Goal: Task Accomplishment & Management: Use online tool/utility

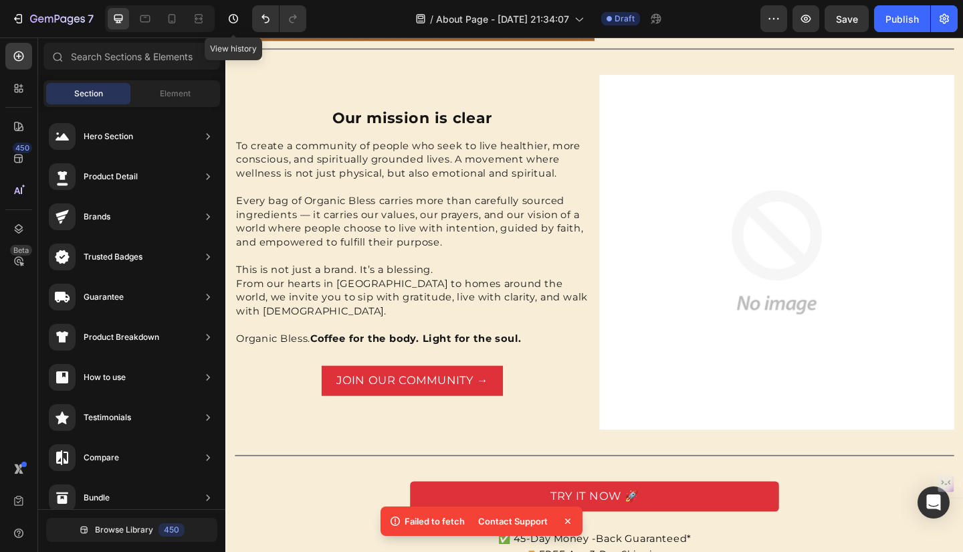
scroll to position [374, 0]
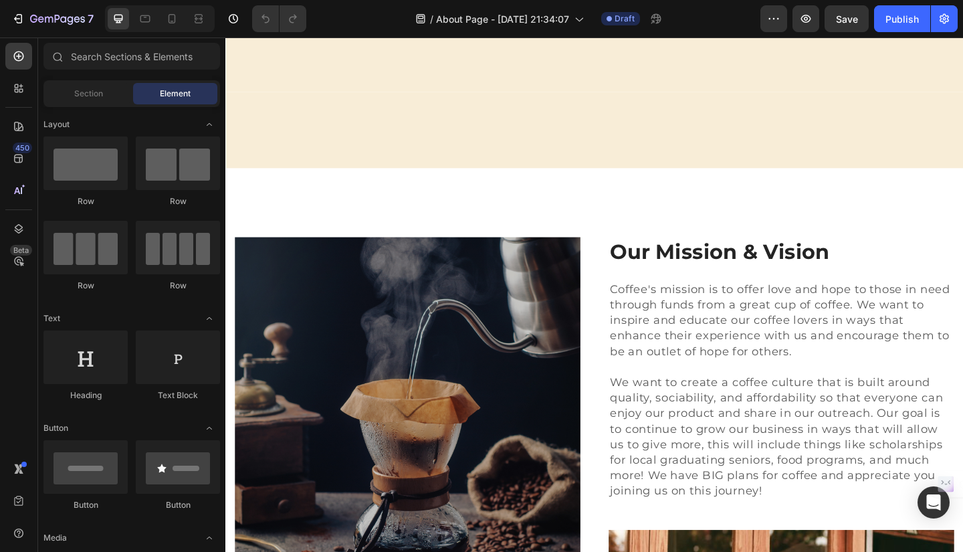
scroll to position [1488, 0]
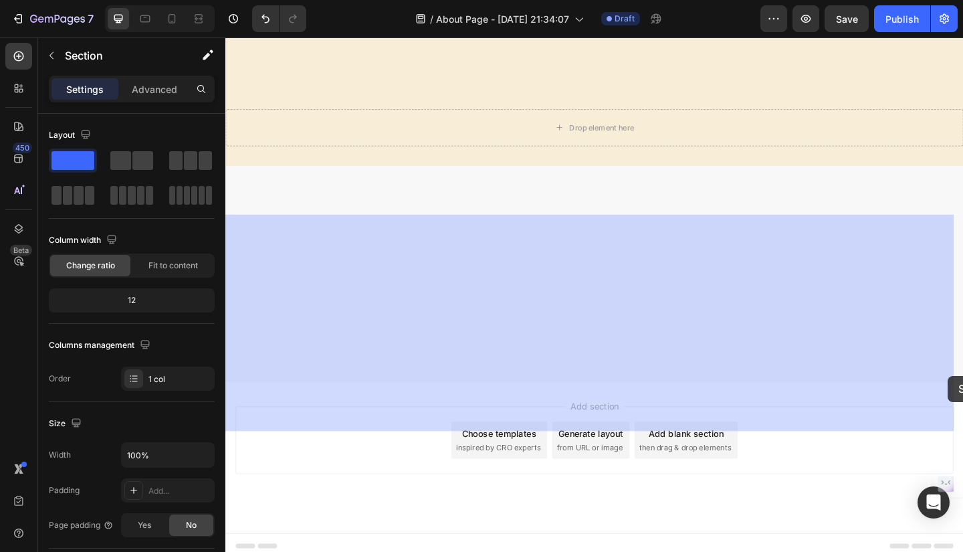
drag, startPoint x: 1016, startPoint y: 459, endPoint x: 1013, endPoint y: 411, distance: 48.9
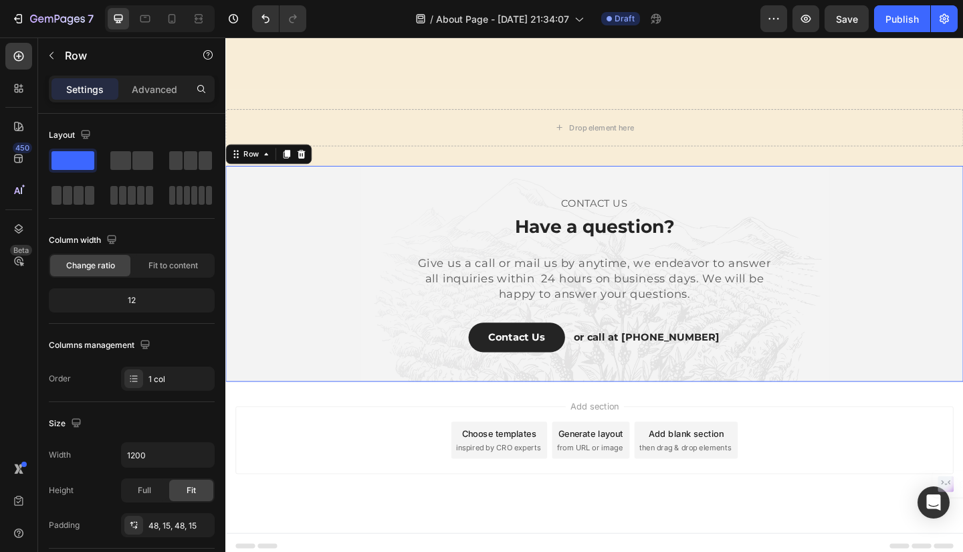
click at [962, 263] on div "CONTACT US Text block Have a question? Heading Give us a call or mail us by any…" at bounding box center [626, 294] width 782 height 171
click at [312, 170] on icon at bounding box center [307, 164] width 11 height 11
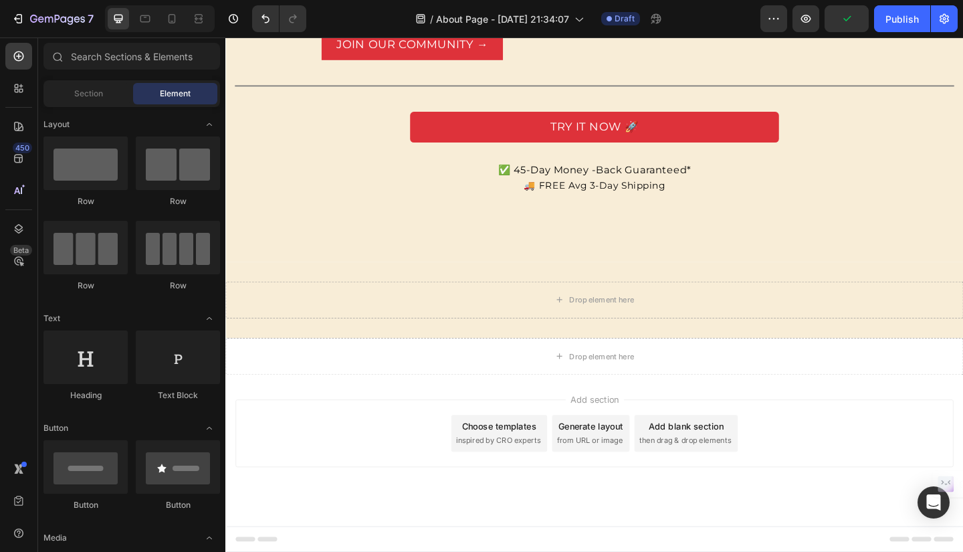
scroll to position [1354, 0]
click at [722, 365] on div "Drop element here" at bounding box center [626, 384] width 802 height 40
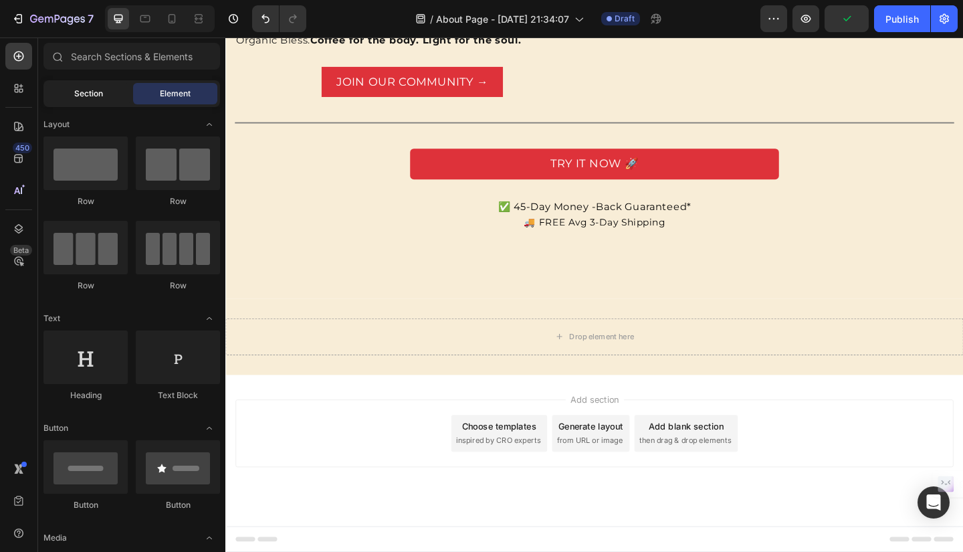
click at [81, 92] on span "Section" at bounding box center [88, 94] width 29 height 12
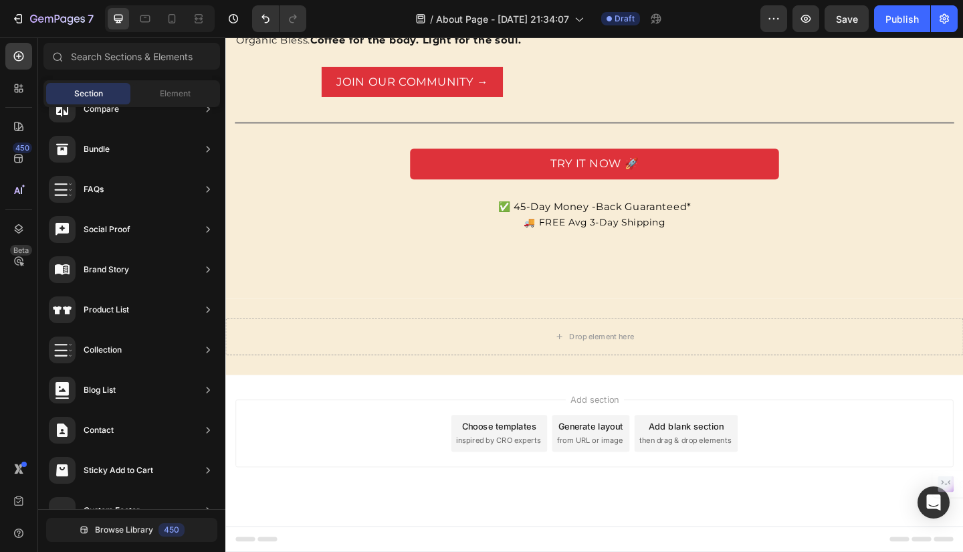
scroll to position [374, 0]
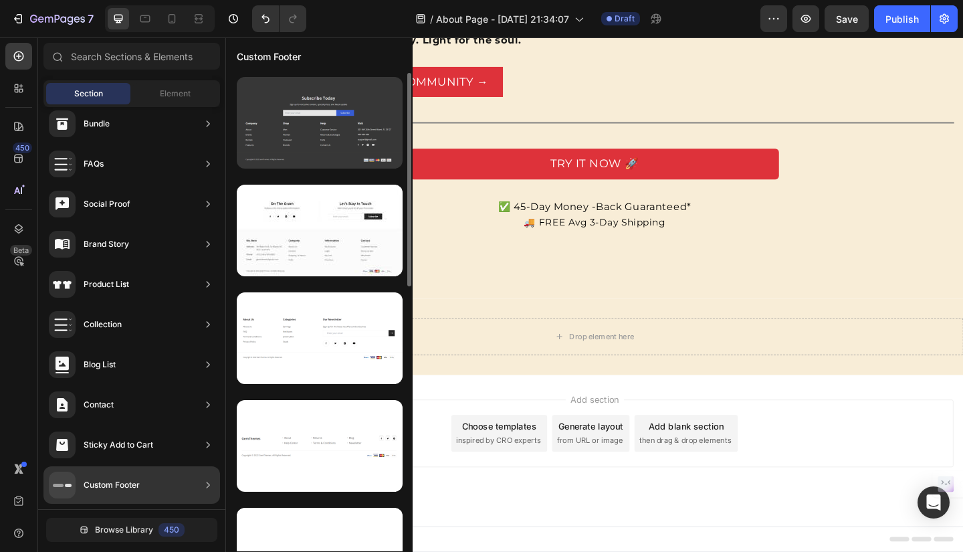
click at [324, 126] on div at bounding box center [320, 123] width 166 height 92
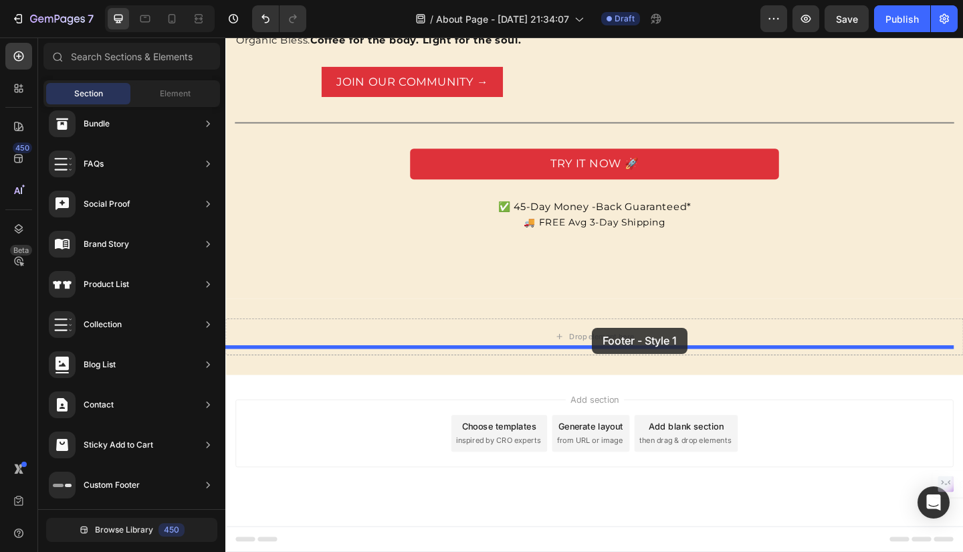
drag, startPoint x: 550, startPoint y: 164, endPoint x: 627, endPoint y: 351, distance: 202.6
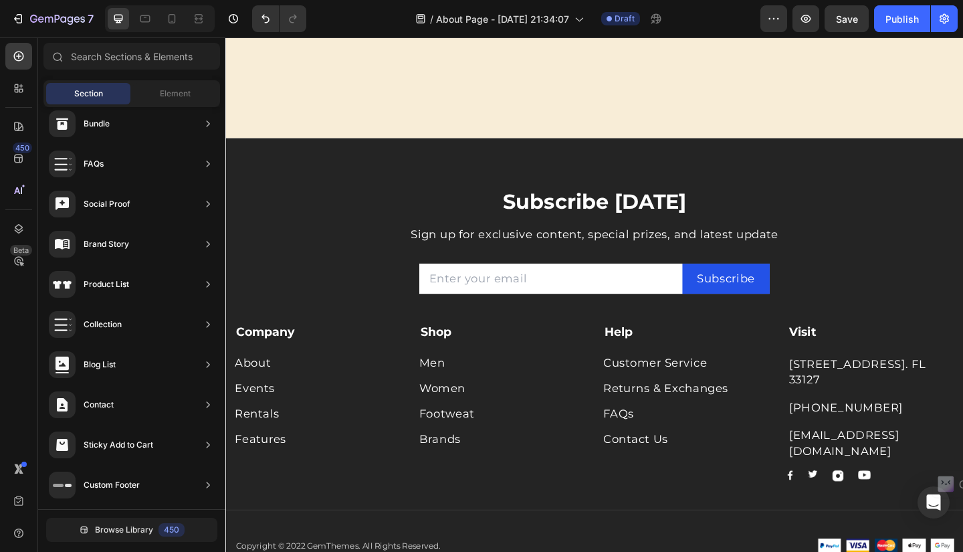
scroll to position [1785, 0]
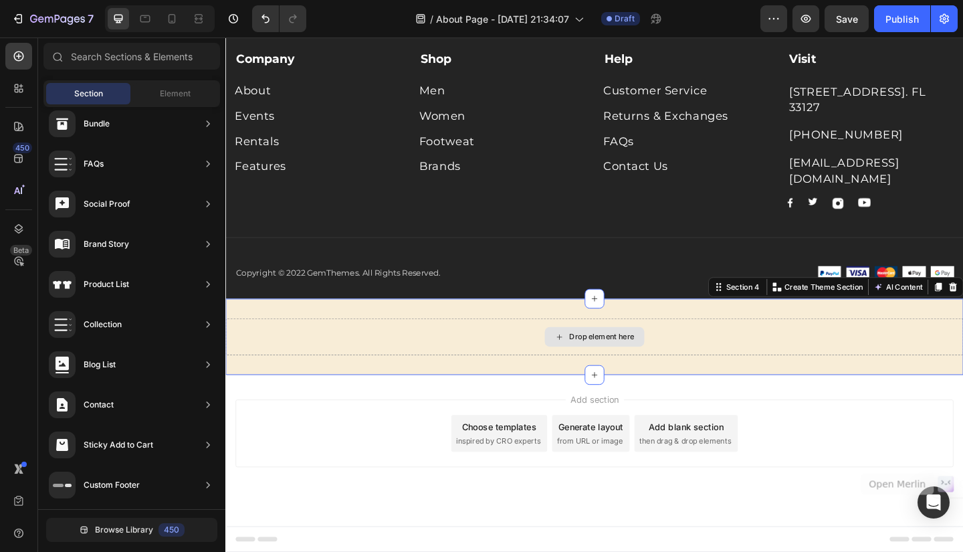
click at [908, 357] on div "Drop element here" at bounding box center [626, 363] width 802 height 40
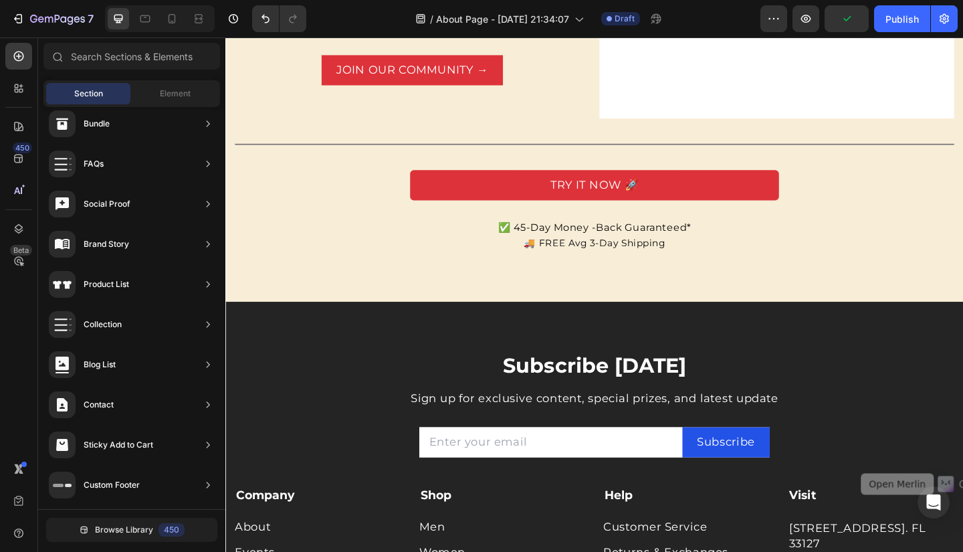
scroll to position [1293, 0]
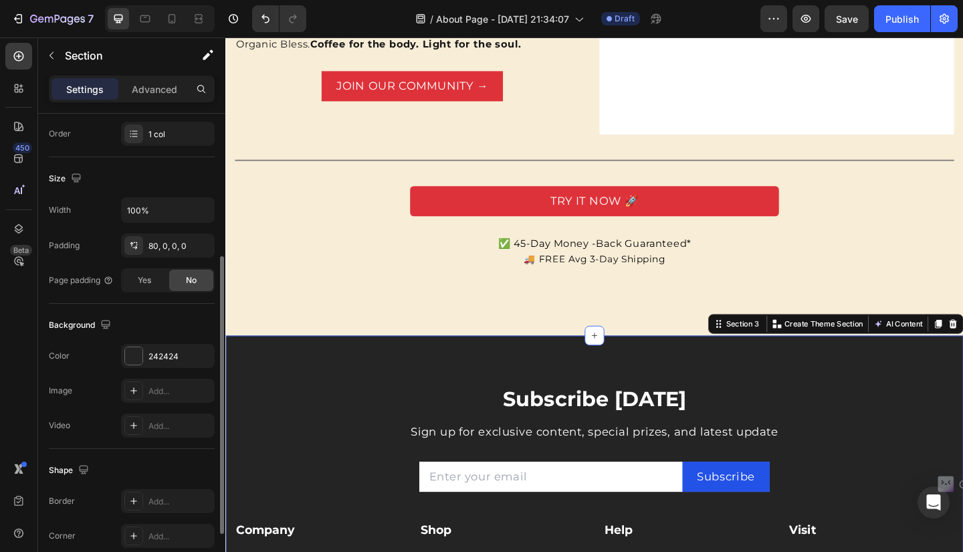
scroll to position [340, 0]
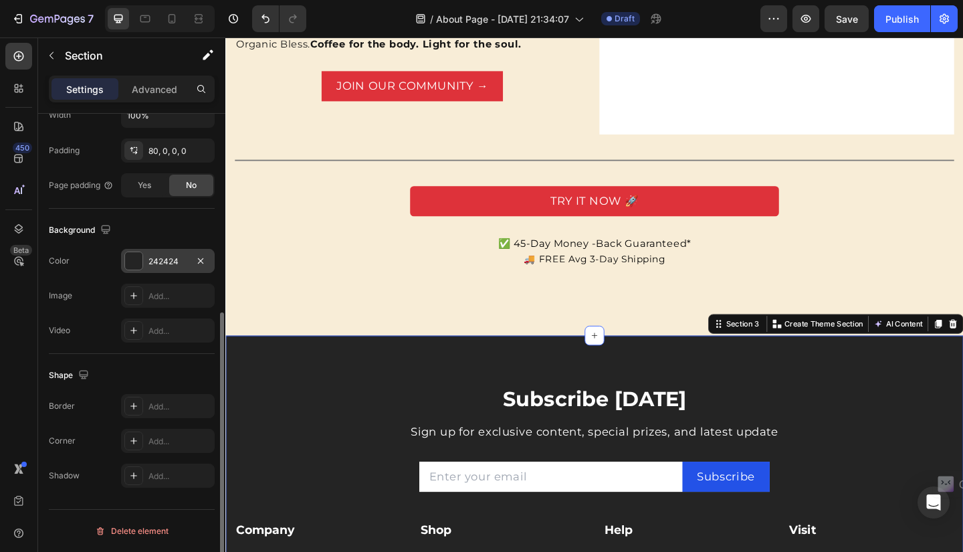
click at [167, 258] on div "242424" at bounding box center [167, 261] width 39 height 12
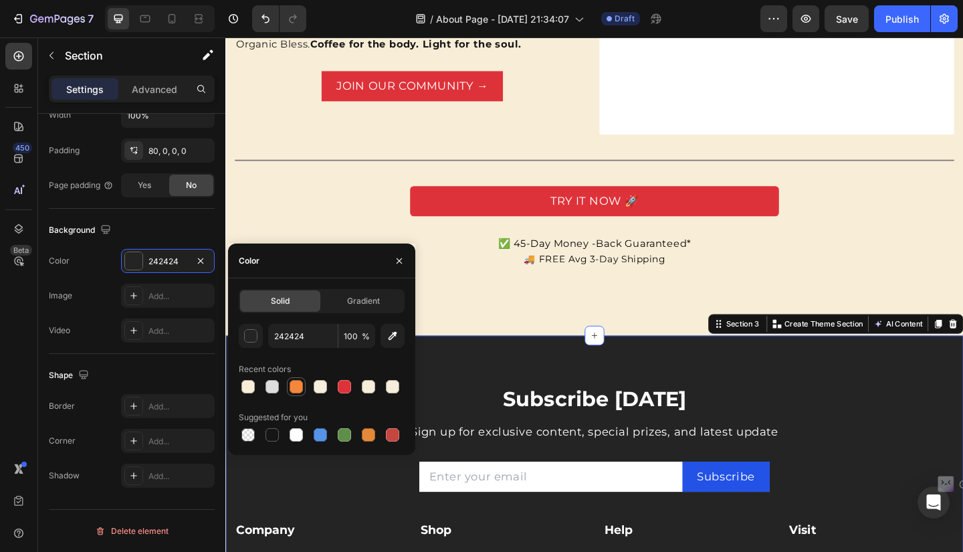
click at [294, 385] on div at bounding box center [296, 386] width 13 height 13
type input "F5873B"
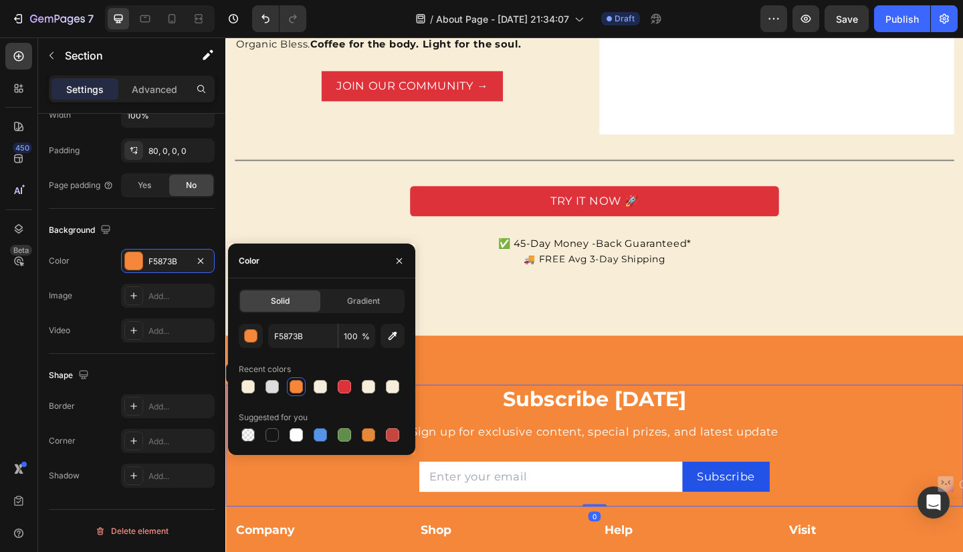
click at [962, 429] on div "Subscribe [DATE] Heading Sign up for exclusive content, special prizes, and lat…" at bounding box center [626, 481] width 782 height 132
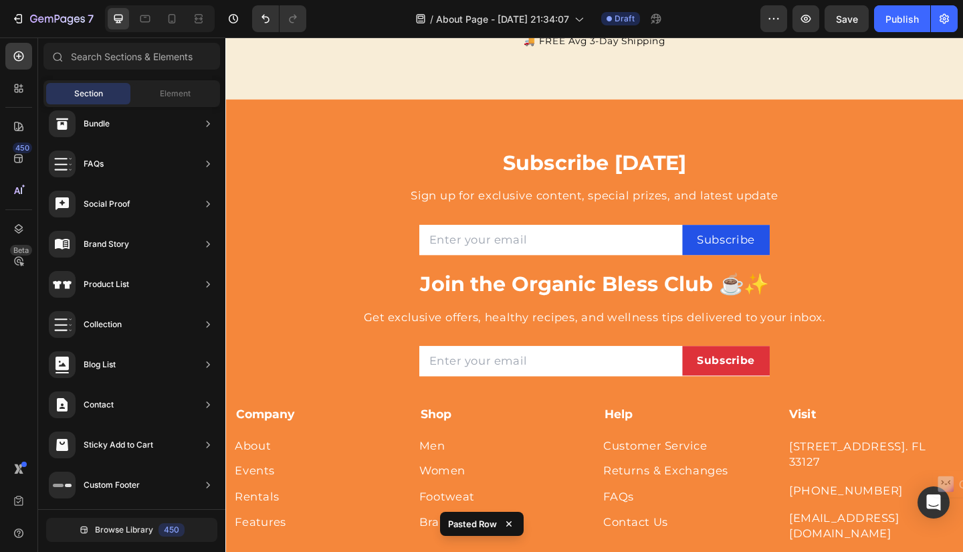
scroll to position [1519, 0]
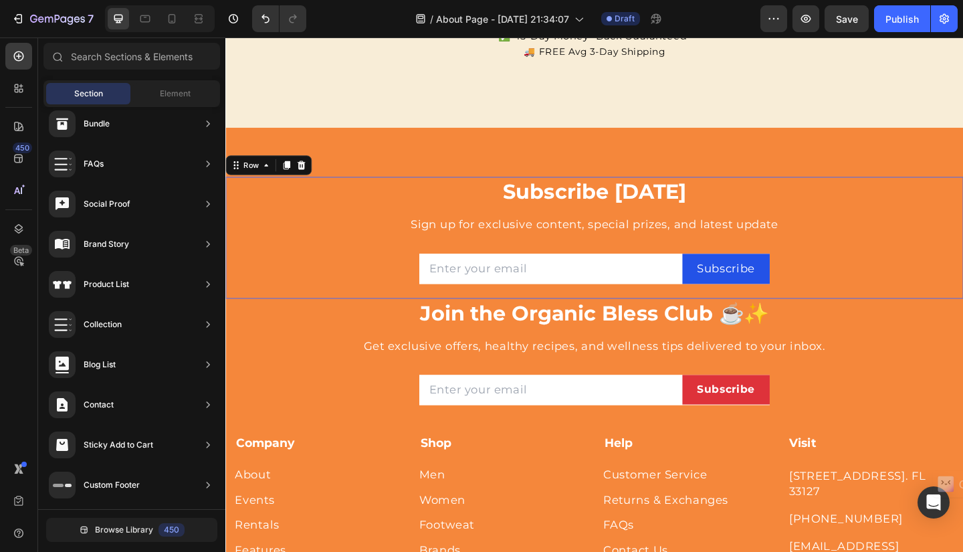
click at [962, 206] on div "Subscribe [DATE] Heading Sign up for exclusive content, special prizes, and lat…" at bounding box center [626, 255] width 782 height 132
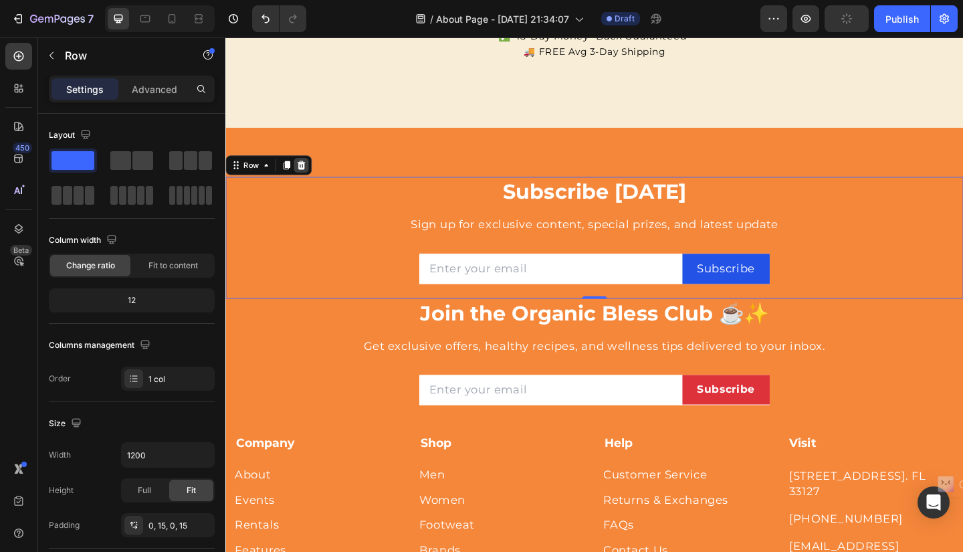
click at [310, 172] on icon at bounding box center [308, 176] width 9 height 9
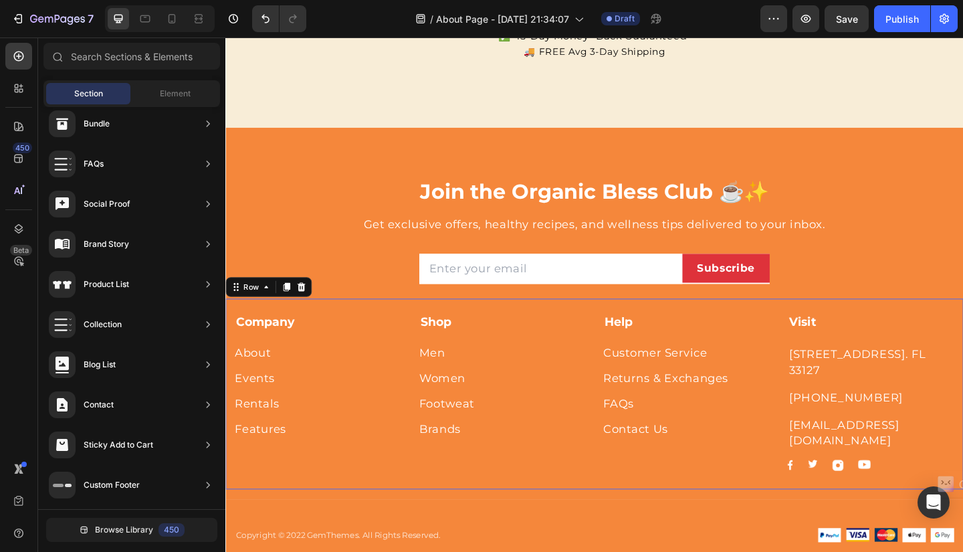
click at [384, 322] on div "Company Text block About Button Events Button Rentals Button Features Button Sh…" at bounding box center [626, 426] width 802 height 208
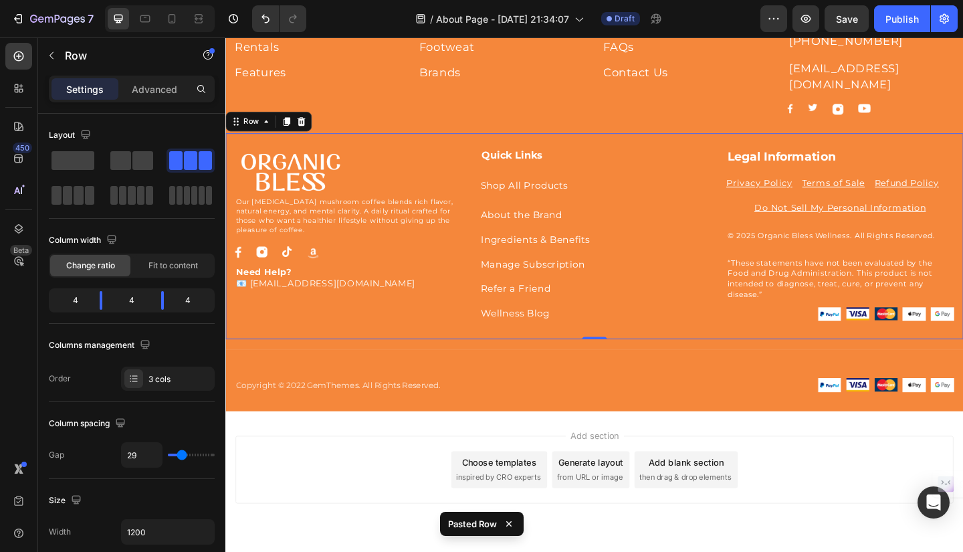
scroll to position [1910, 0]
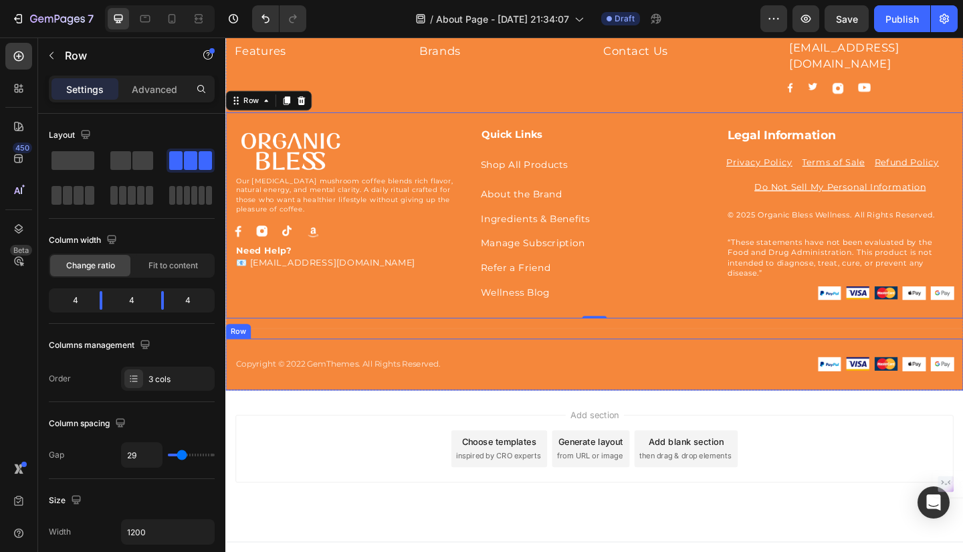
click at [756, 365] on div "Copyright © 2022 GemThemes. All Rights Reserved. Text block Image Image Image I…" at bounding box center [626, 393] width 802 height 56
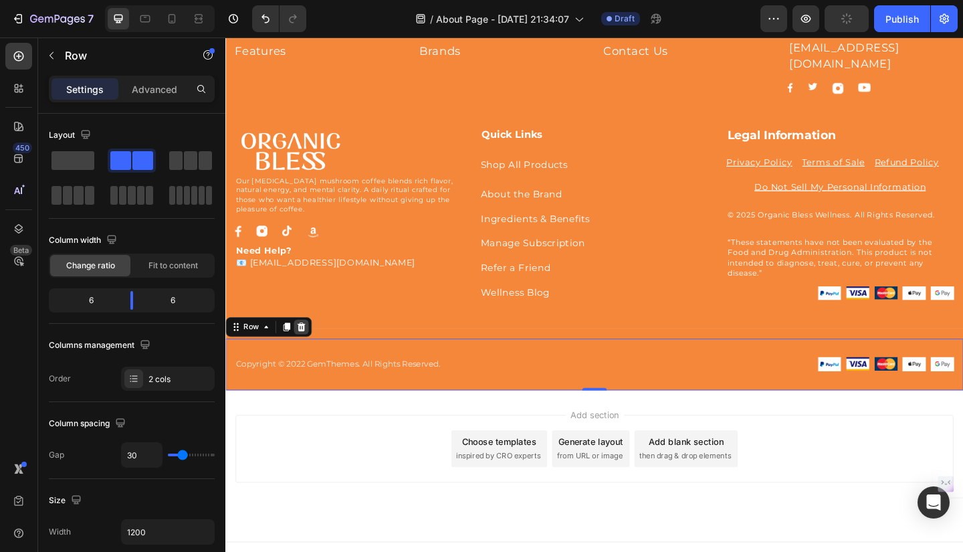
click at [306, 347] on icon at bounding box center [307, 352] width 11 height 11
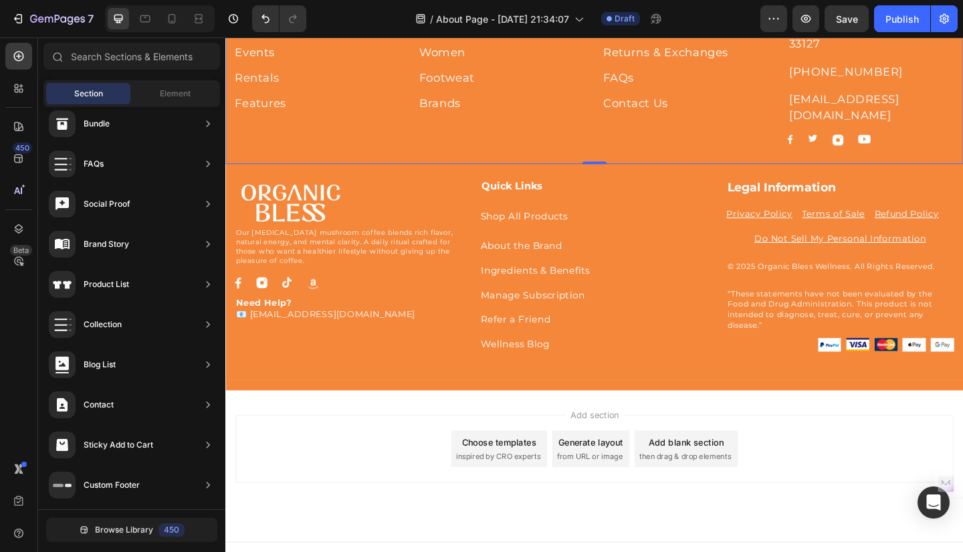
click at [800, 132] on div "Help Text block Customer Service Button Returns & Exchanges Button FAQs Button …" at bounding box center [727, 69] width 181 height 172
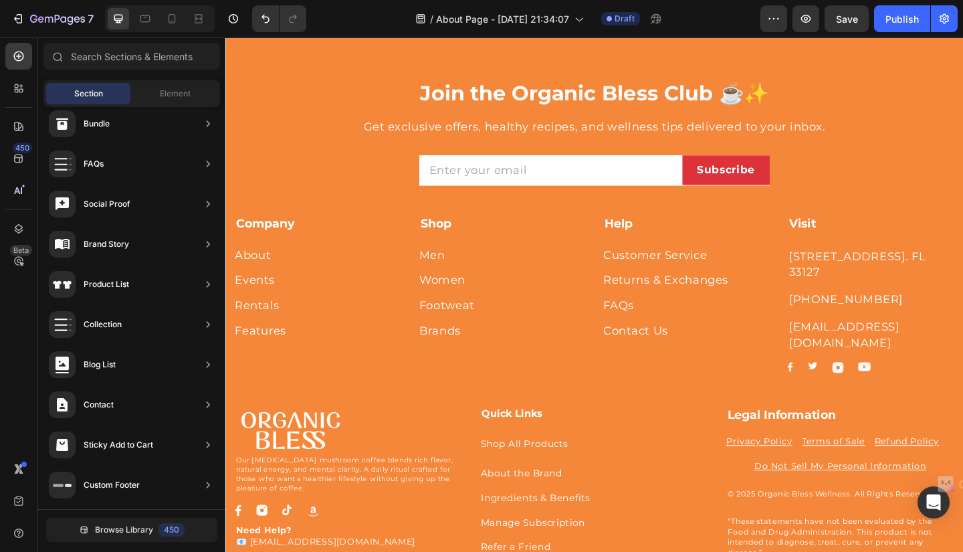
scroll to position [1599, 0]
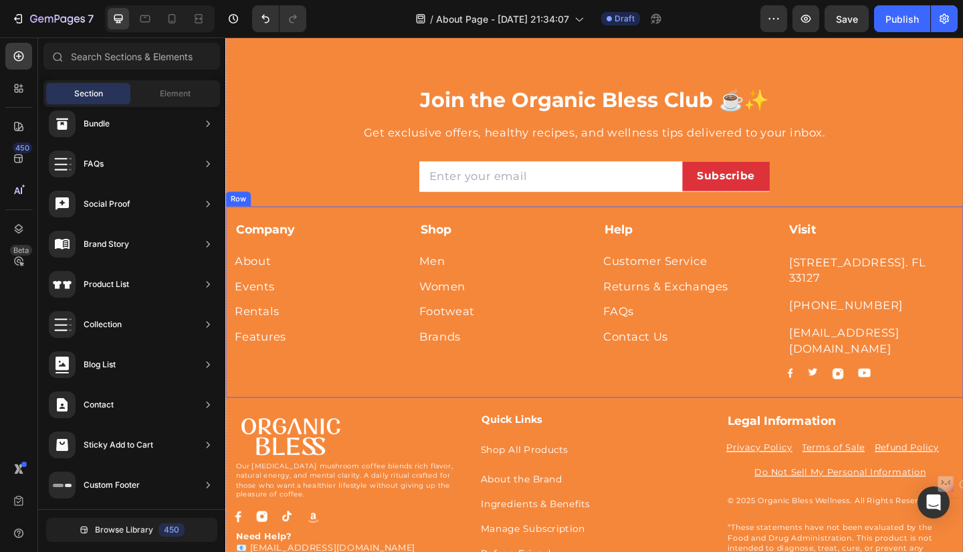
click at [638, 399] on div "Company Text block About Button Events Button Rentals Button Features Button Sh…" at bounding box center [626, 325] width 802 height 208
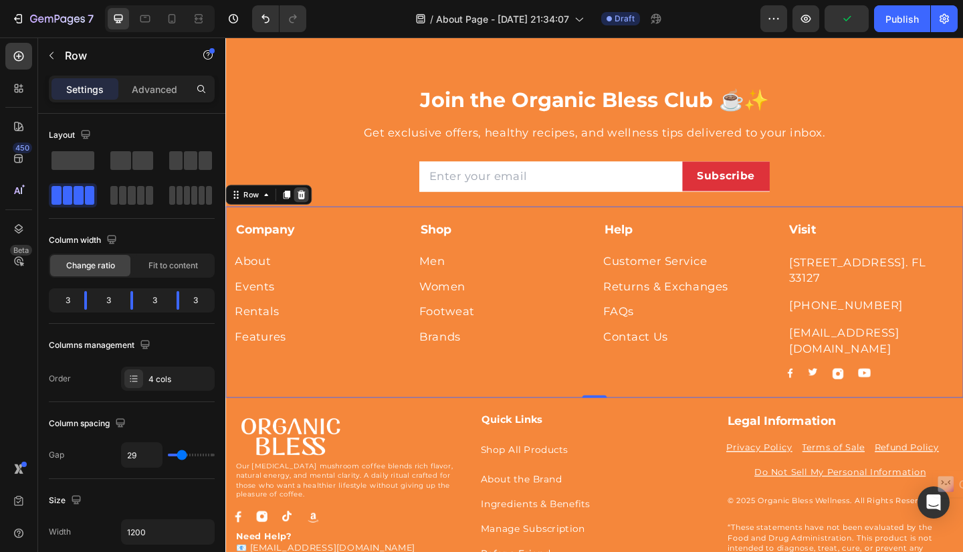
click at [308, 208] on icon at bounding box center [308, 208] width 9 height 9
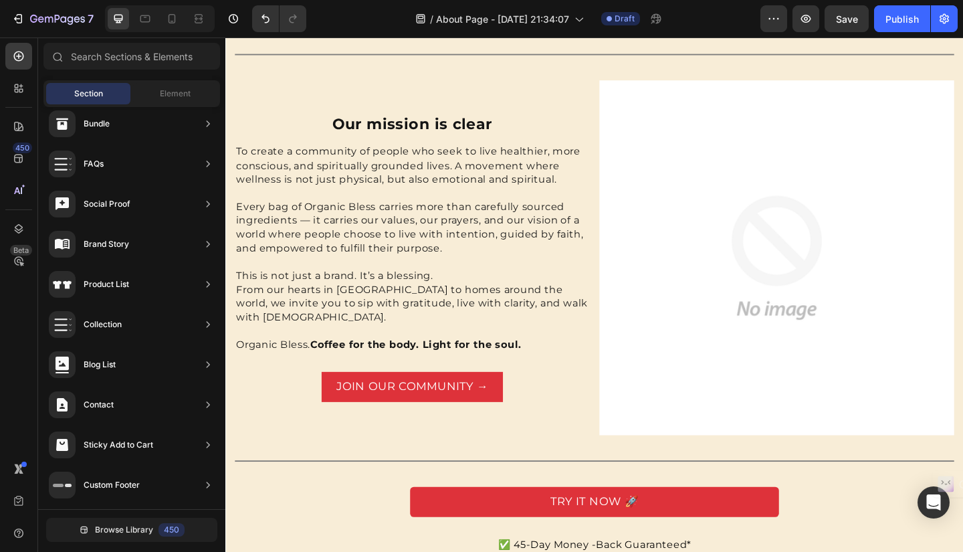
scroll to position [965, 0]
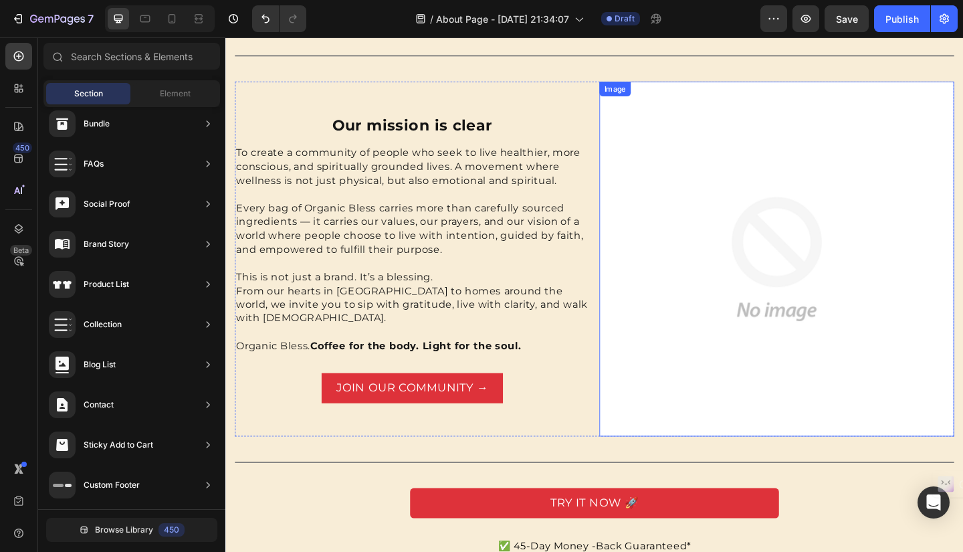
click at [812, 289] on img at bounding box center [825, 279] width 386 height 386
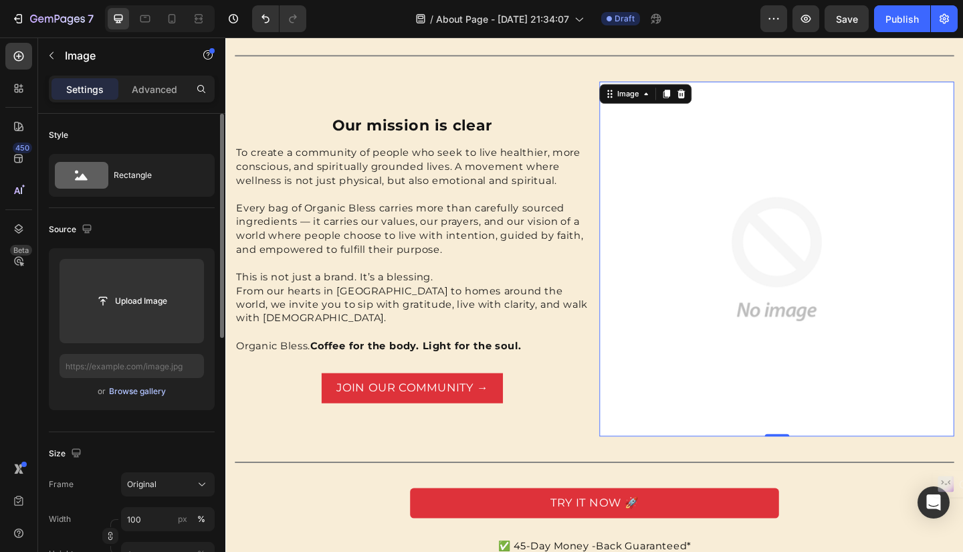
click at [142, 391] on div "Browse gallery" at bounding box center [137, 391] width 57 height 12
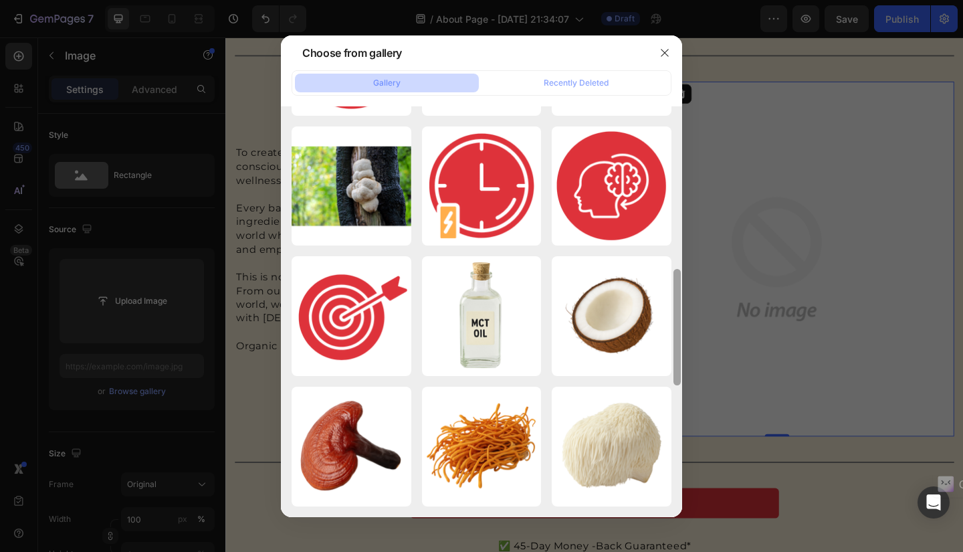
scroll to position [423, 0]
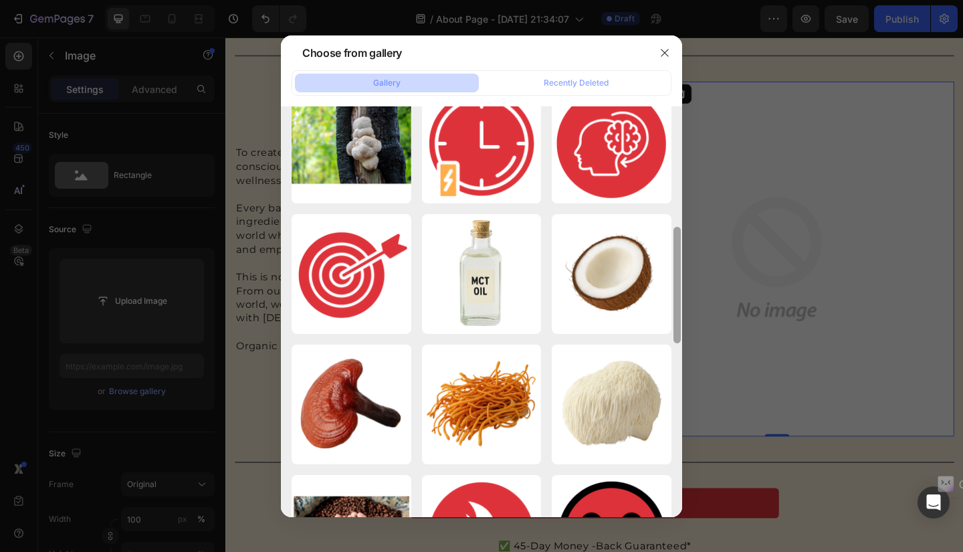
drag, startPoint x: 677, startPoint y: 223, endPoint x: 699, endPoint y: 443, distance: 221.0
click at [699, 443] on div "Choose from gallery Gallery Recently Deleted ChatGPT Image Sep 27,...PM.png 186…" at bounding box center [481, 276] width 963 height 552
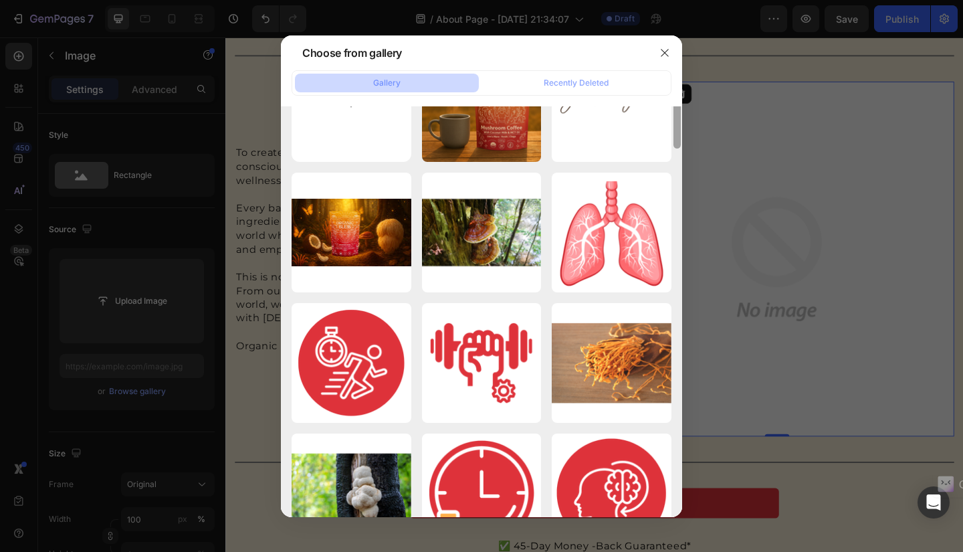
scroll to position [0, 0]
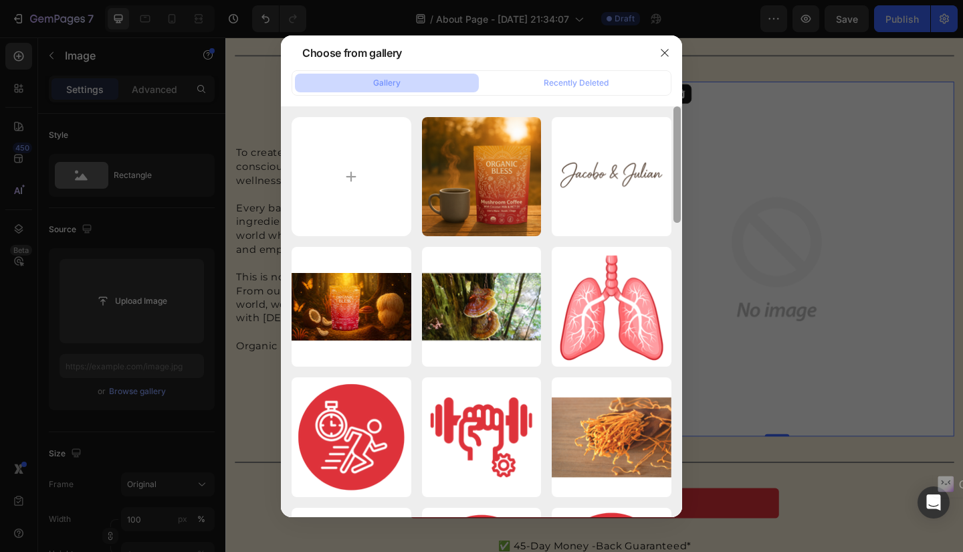
drag, startPoint x: 679, startPoint y: 267, endPoint x: 680, endPoint y: 136, distance: 131.1
click at [680, 136] on div at bounding box center [676, 164] width 7 height 116
click at [667, 52] on icon "button" at bounding box center [664, 52] width 11 height 11
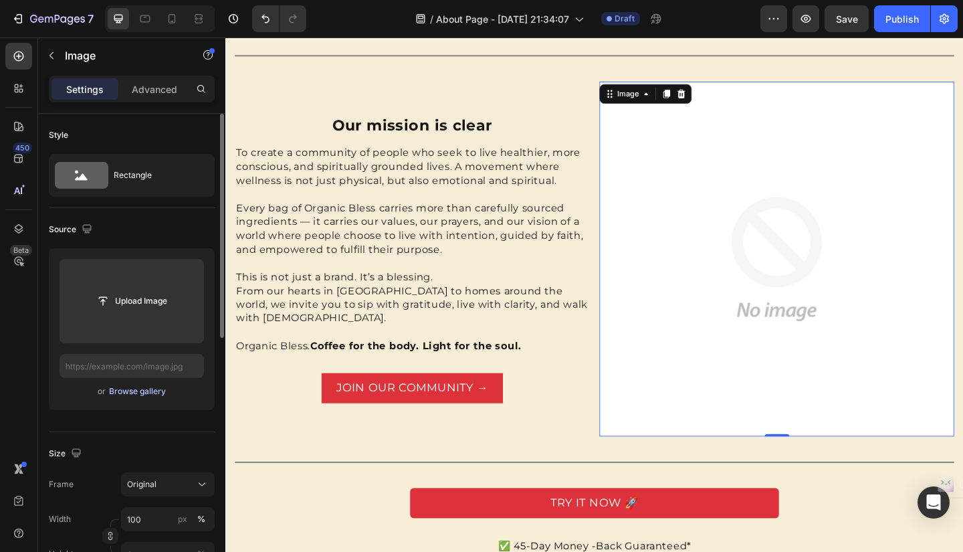
click at [150, 392] on div "Browse gallery" at bounding box center [137, 391] width 57 height 12
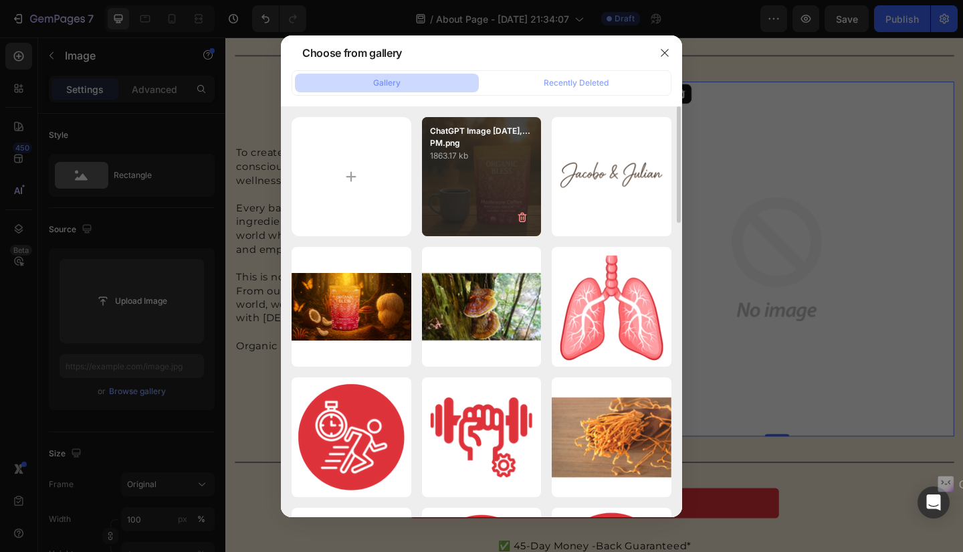
click at [465, 194] on div "ChatGPT Image Sep 27,...PM.png 1863.17 kb" at bounding box center [482, 177] width 120 height 120
type input "https://cdn.shopify.com/s/files/1/0652/3496/0493/files/gempages_583564643495052…"
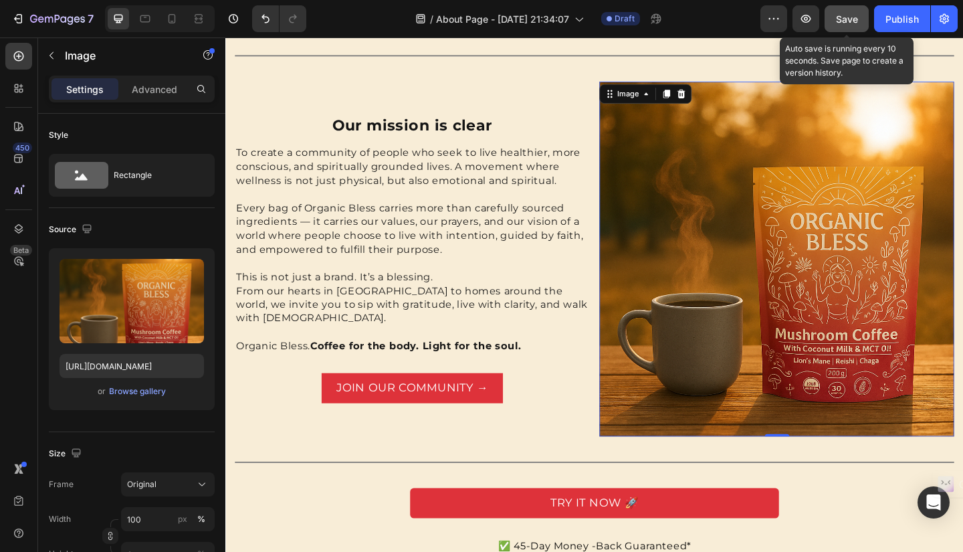
click at [848, 26] on button "Save" at bounding box center [846, 18] width 44 height 27
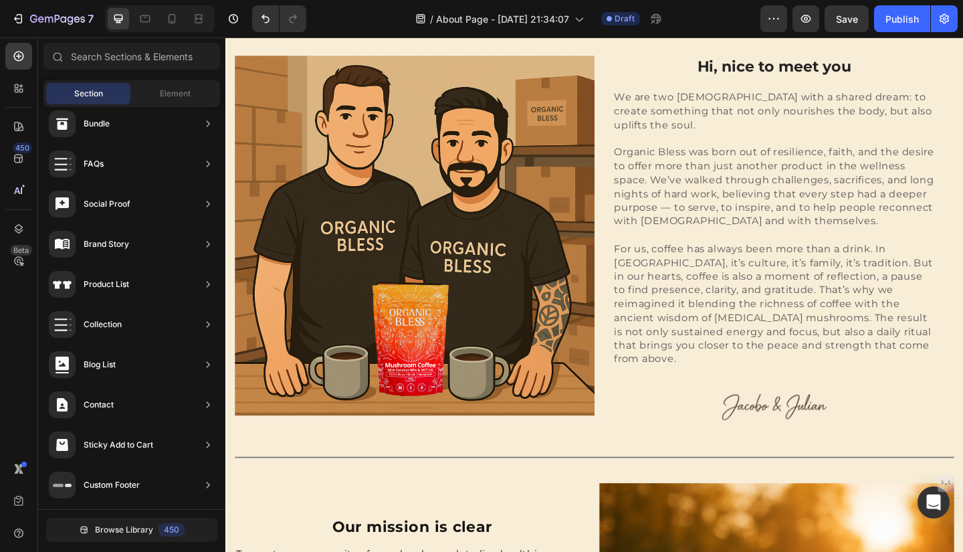
scroll to position [583, 0]
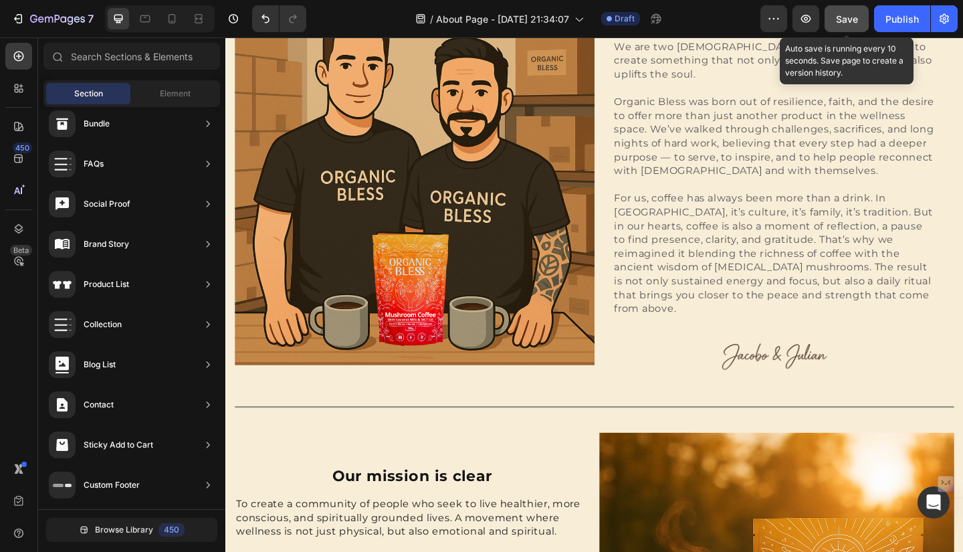
click at [858, 20] on span "Save" at bounding box center [847, 18] width 22 height 11
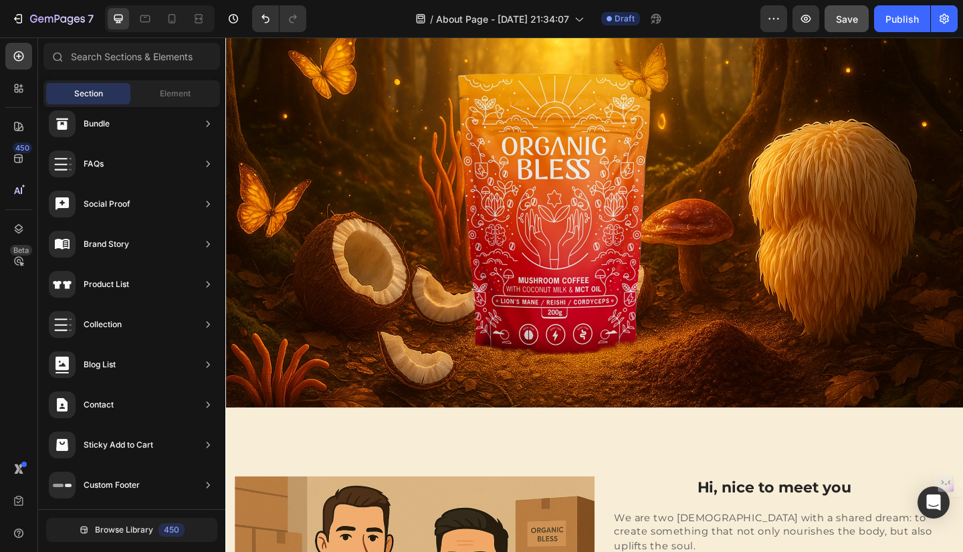
scroll to position [0, 0]
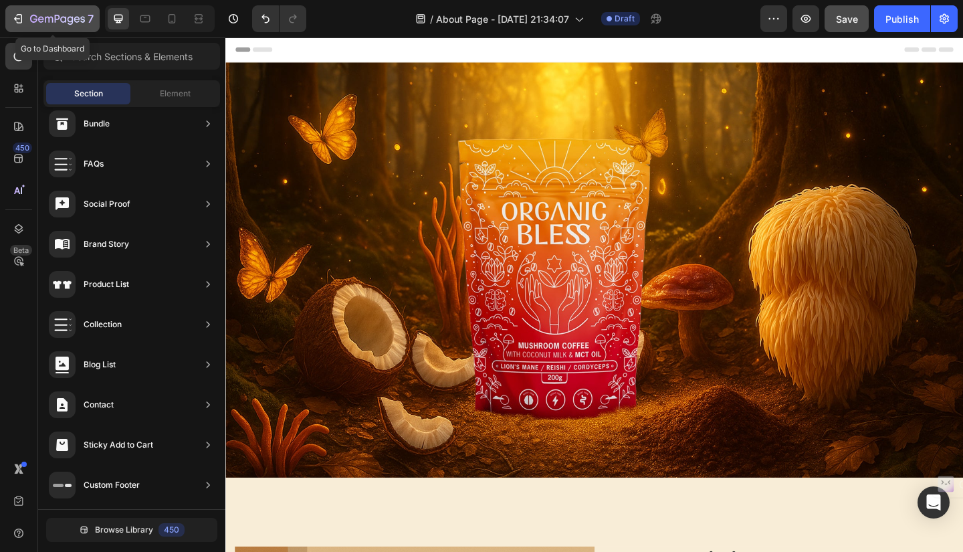
click at [44, 15] on icon "button" at bounding box center [57, 19] width 55 height 11
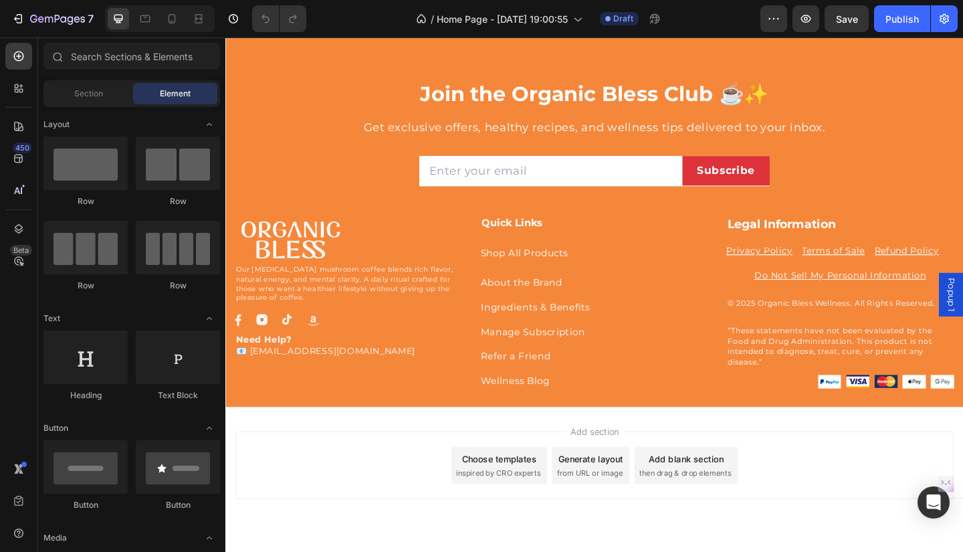
scroll to position [3884, 0]
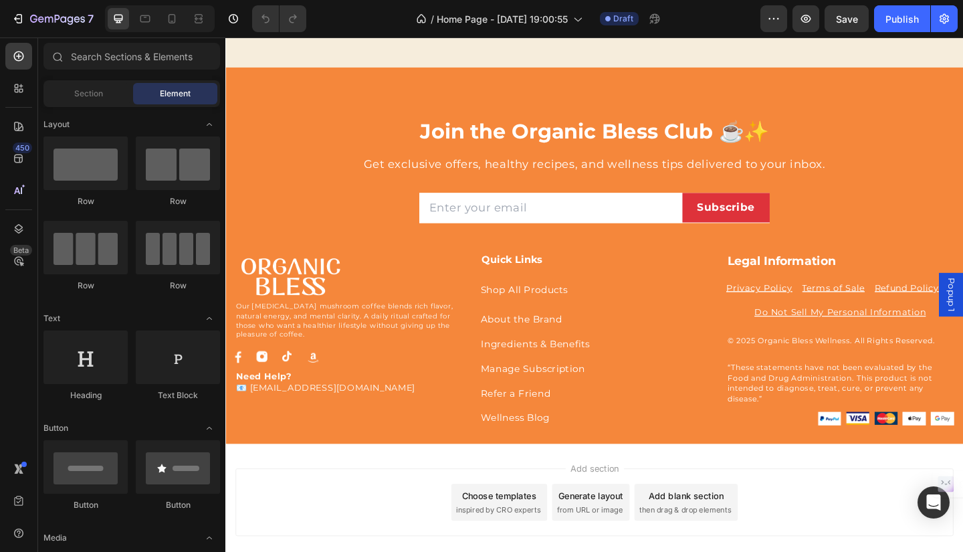
drag, startPoint x: 1022, startPoint y: 118, endPoint x: 1186, endPoint y: 522, distance: 435.2
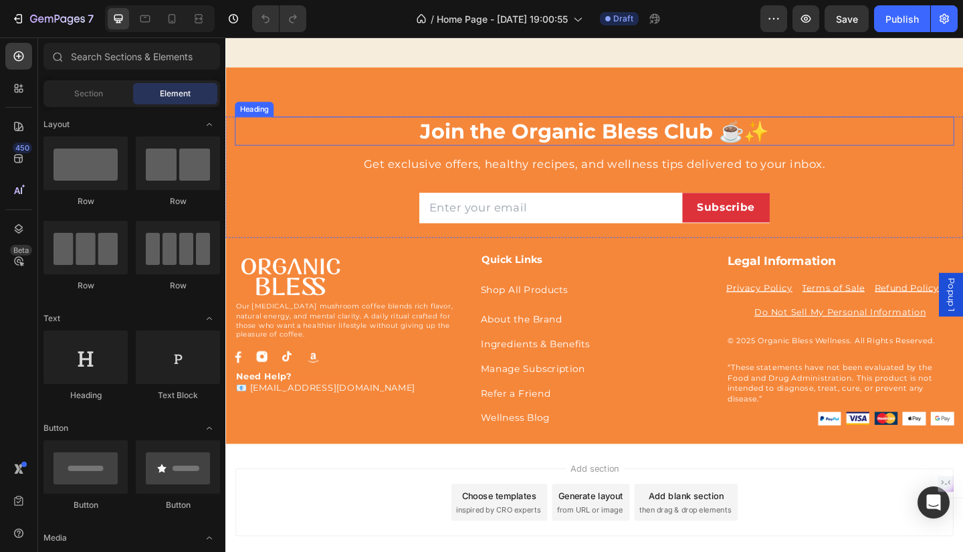
click at [681, 140] on h2 "Join the Organic Bless Club ☕✨" at bounding box center [626, 139] width 782 height 31
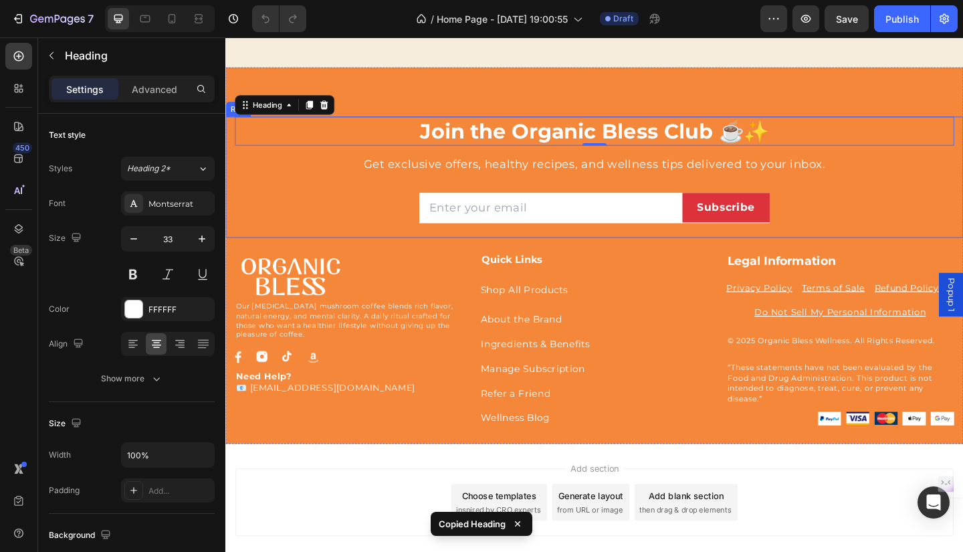
click at [962, 164] on div "Join the Organic Bless Club ☕✨ Heading 0 Get exclusive offers, healthy recipes,…" at bounding box center [626, 190] width 782 height 132
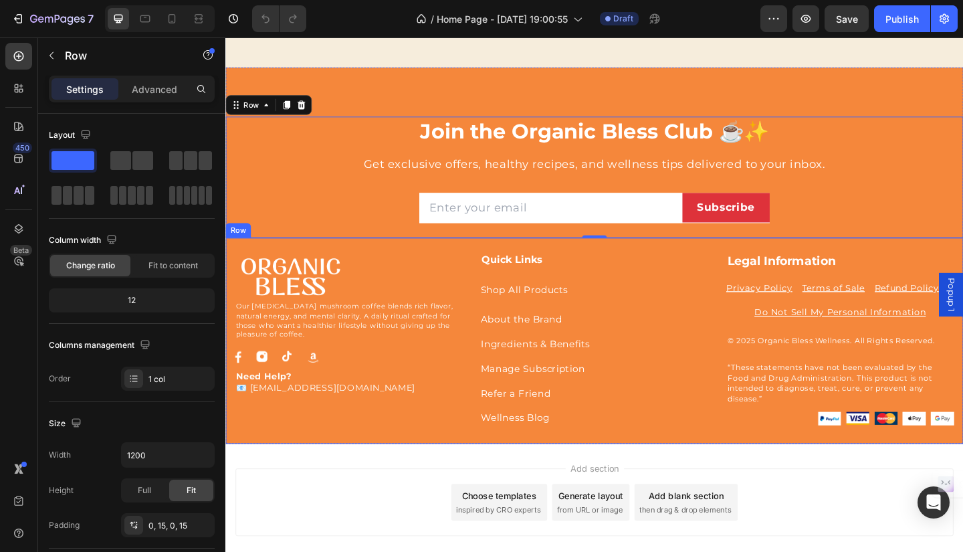
click at [476, 264] on div "Image Our adaptogenic mushroom coffee blends rich flavor, natural energy, and m…" at bounding box center [626, 367] width 802 height 224
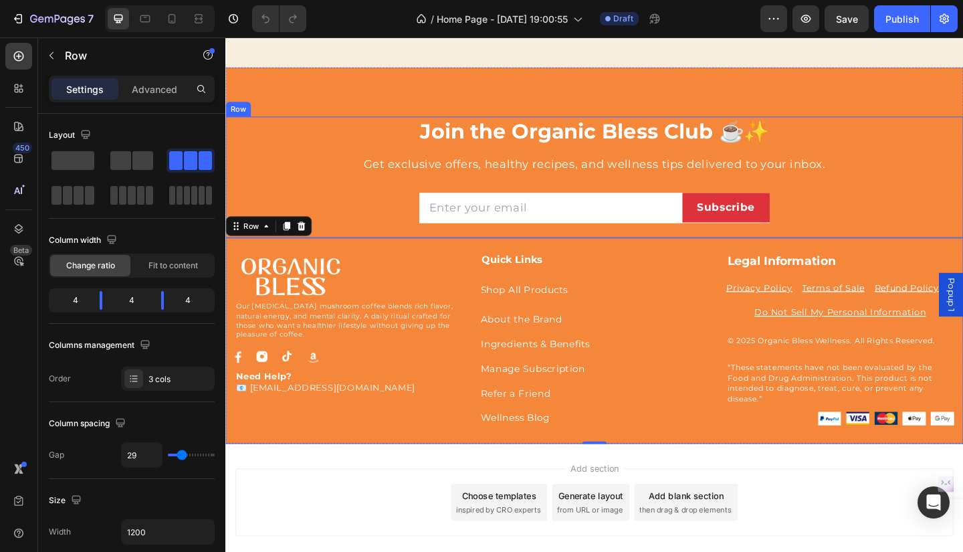
click at [962, 171] on div "Join the Organic Bless Club ☕✨ Heading Get exclusive offers, healthy recipes, a…" at bounding box center [626, 190] width 802 height 132
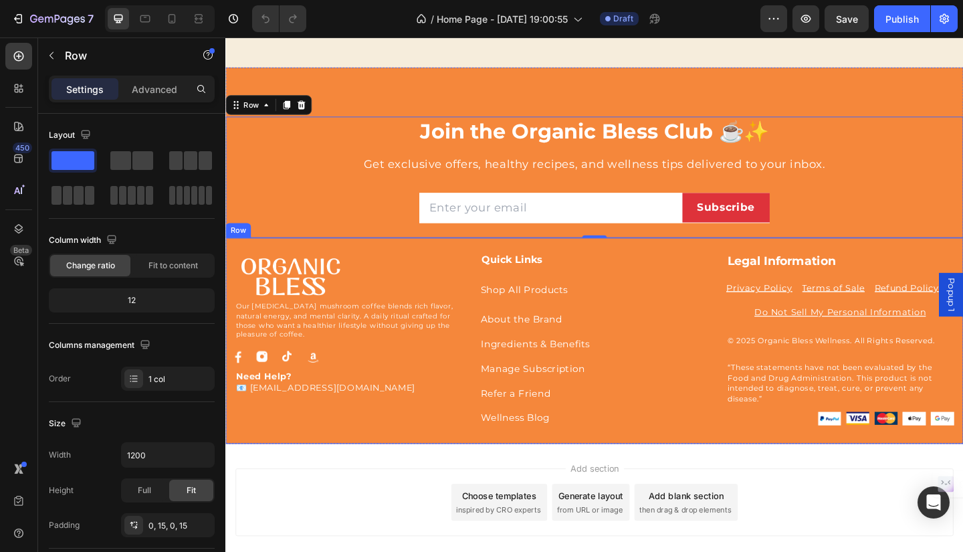
click at [962, 265] on div "Image Our adaptogenic mushroom coffee blends rich flavor, natural energy, and m…" at bounding box center [626, 367] width 802 height 224
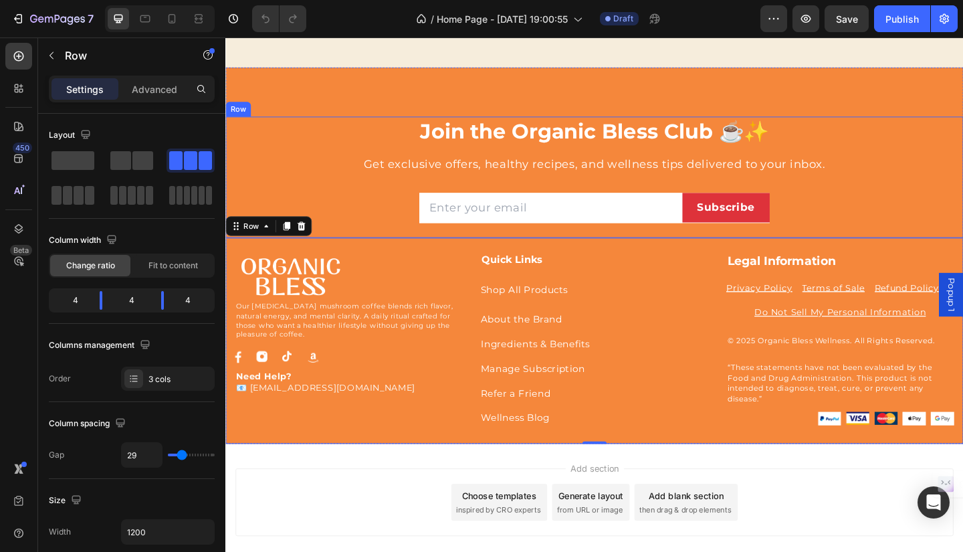
click at [962, 158] on div "Join the Organic Bless Club ☕✨ Heading Get exclusive offers, healthy recipes, a…" at bounding box center [626, 190] width 782 height 132
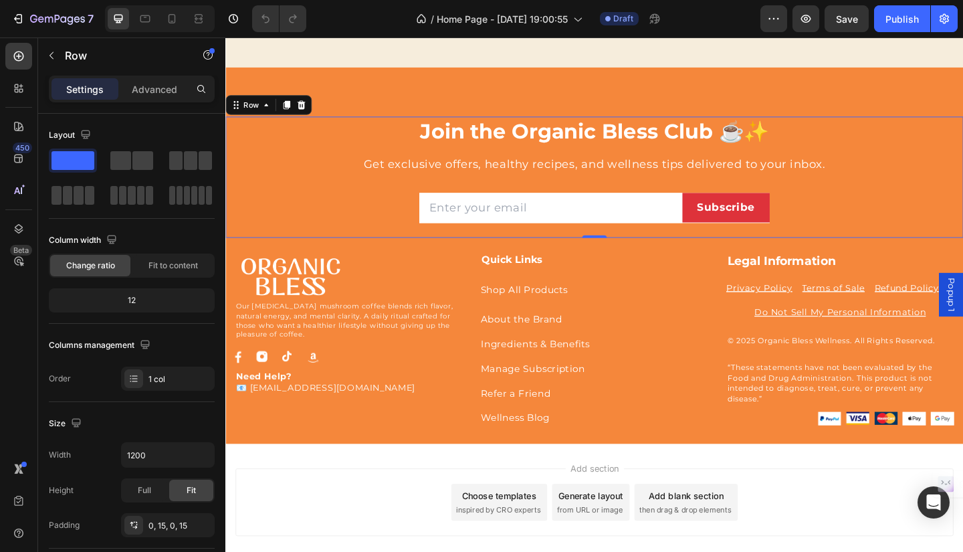
click at [962, 164] on div "Join the Organic Bless Club ☕✨ Heading Get exclusive offers, healthy recipes, a…" at bounding box center [626, 190] width 782 height 132
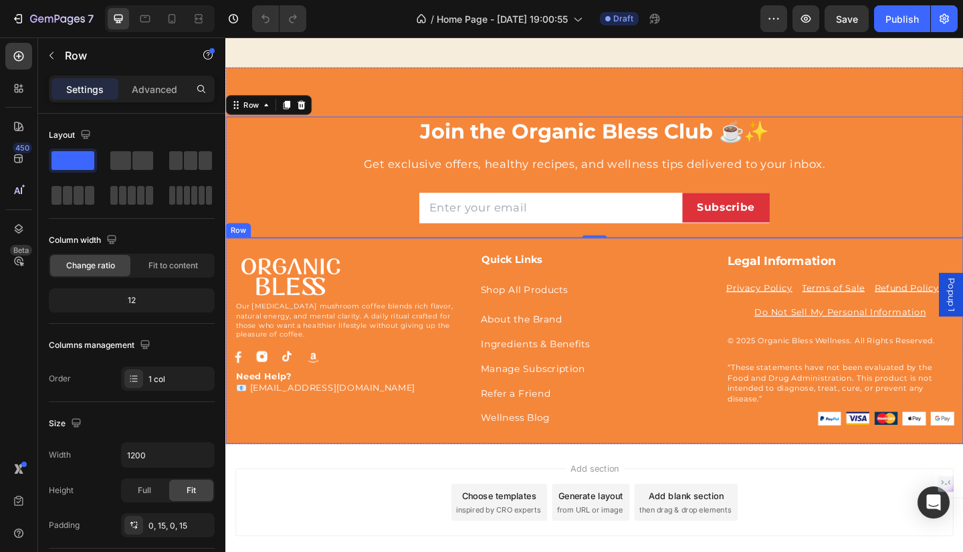
click at [962, 267] on div "Image Our adaptogenic mushroom coffee blends rich flavor, natural energy, and m…" at bounding box center [626, 367] width 802 height 224
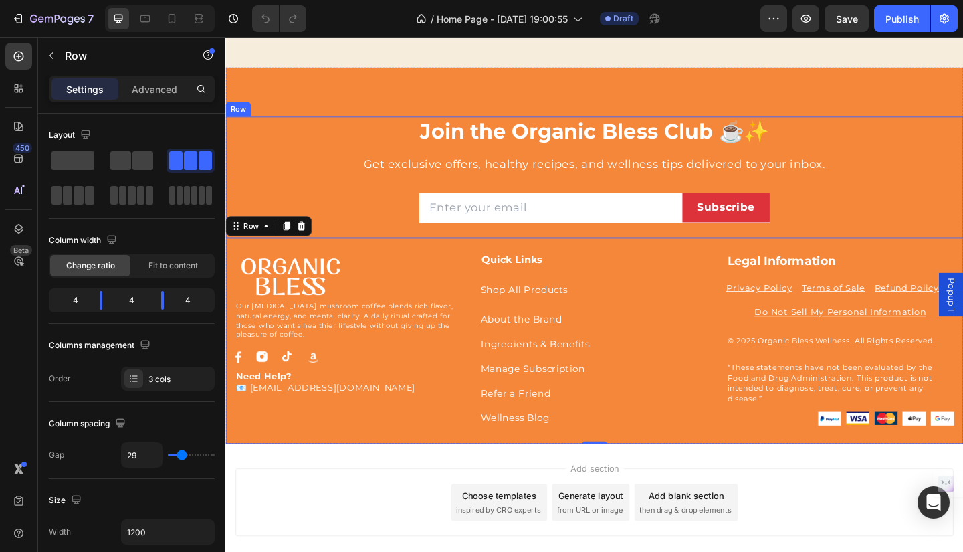
click at [962, 160] on div "Join the Organic Bless Club ☕✨ Heading Get exclusive offers, healthy recipes, a…" at bounding box center [626, 190] width 782 height 132
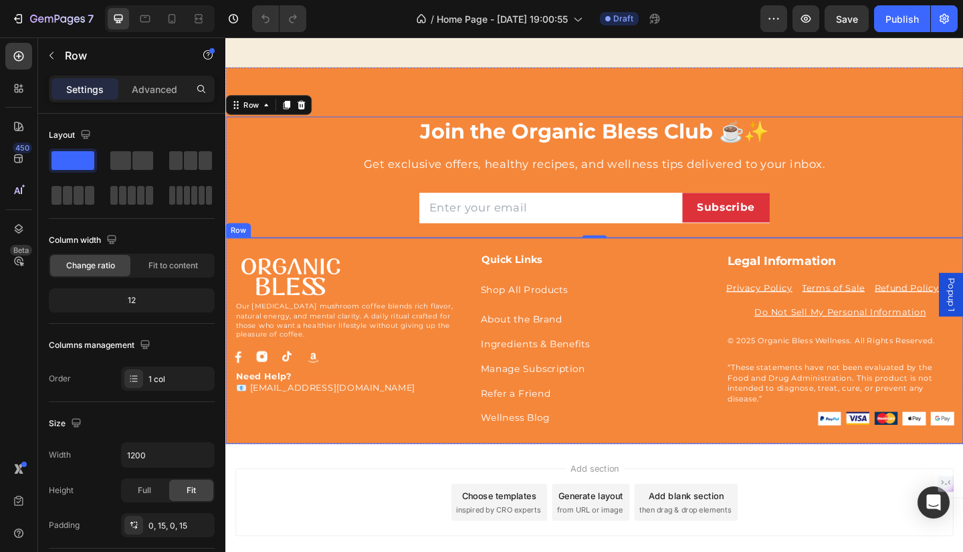
click at [962, 267] on div "Image Our adaptogenic mushroom coffee blends rich flavor, natural energy, and m…" at bounding box center [626, 367] width 802 height 224
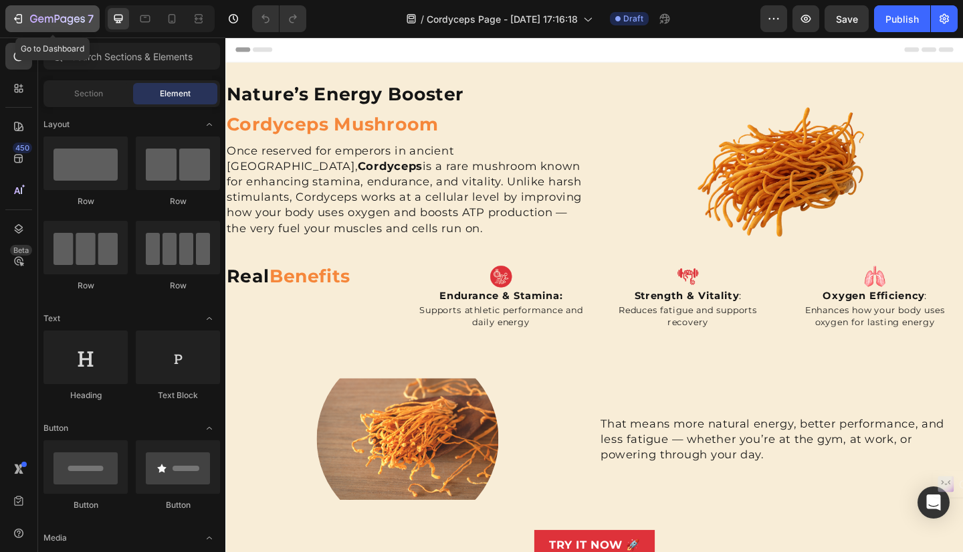
click at [31, 13] on div "7" at bounding box center [62, 19] width 64 height 16
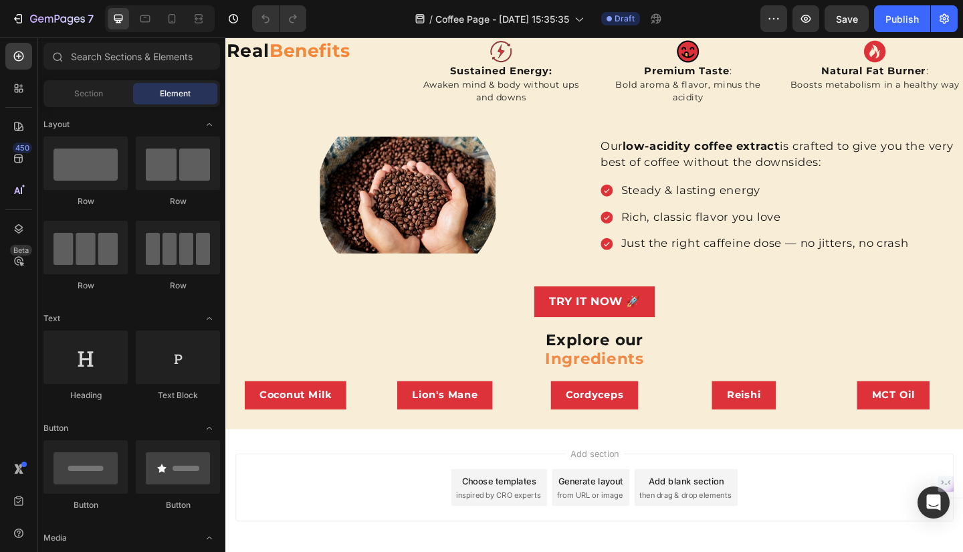
scroll to position [263, 0]
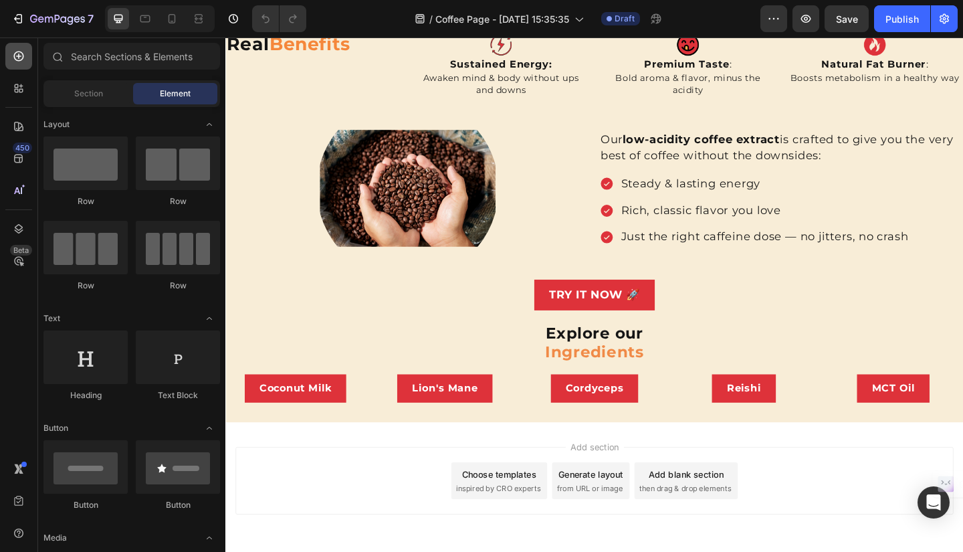
click at [15, 58] on icon at bounding box center [18, 55] width 13 height 13
click at [70, 96] on div "Section" at bounding box center [88, 93] width 84 height 21
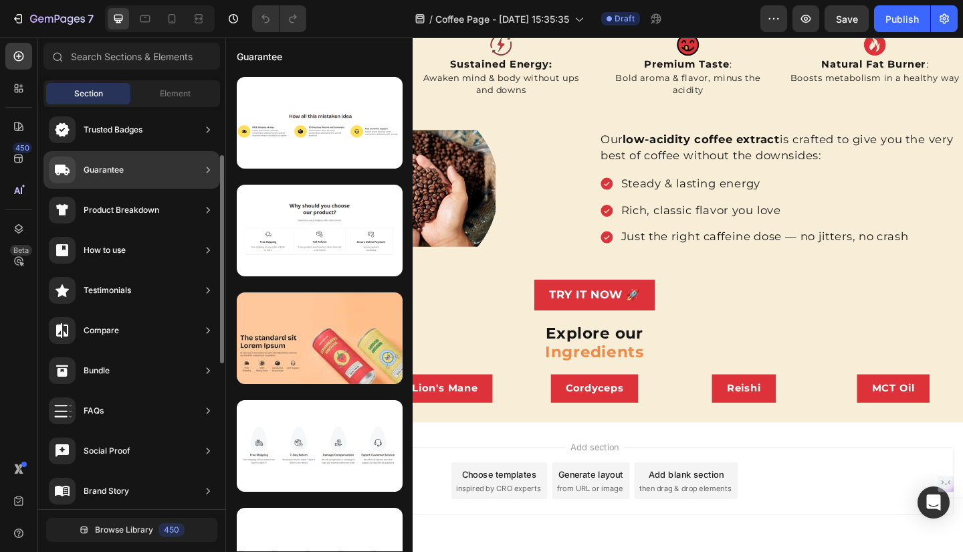
scroll to position [374, 0]
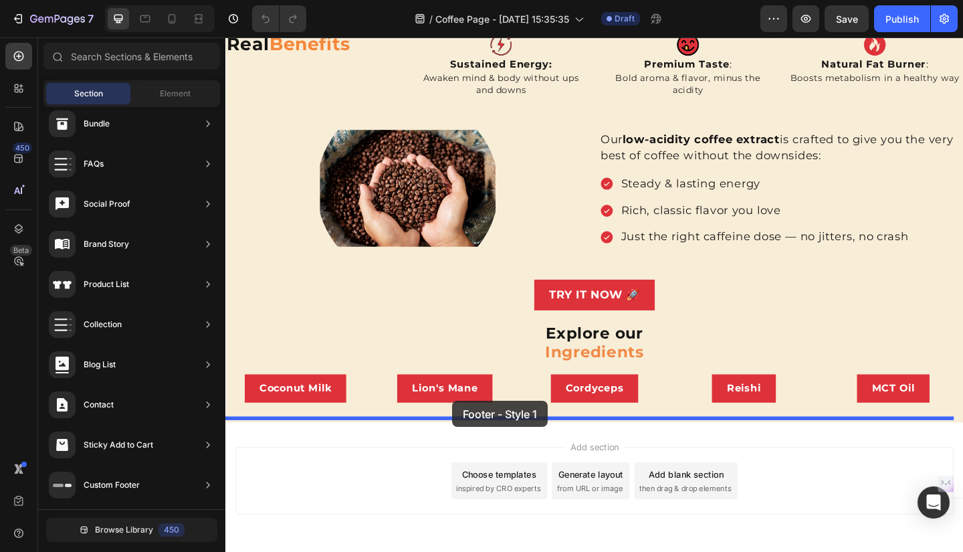
drag, startPoint x: 534, startPoint y: 195, endPoint x: 472, endPoint y: 433, distance: 245.9
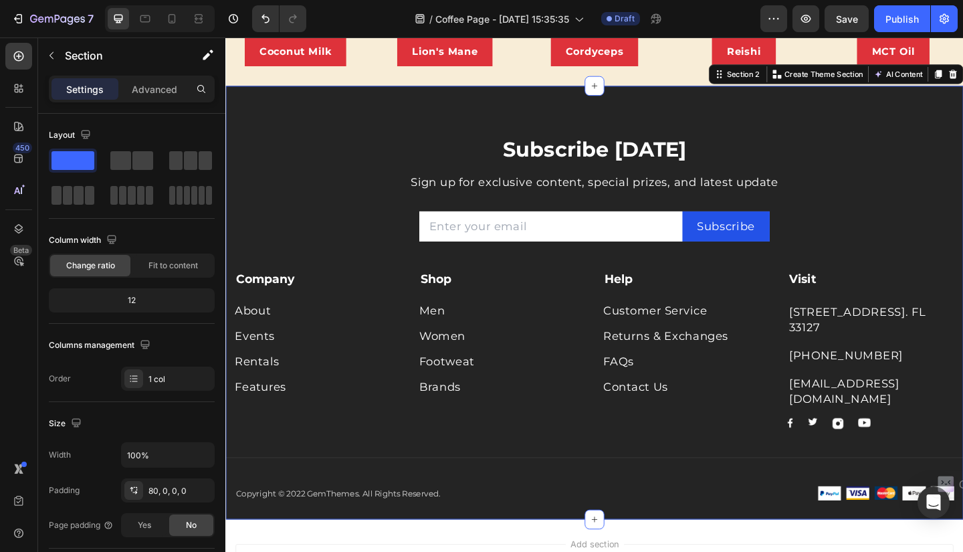
scroll to position [629, 0]
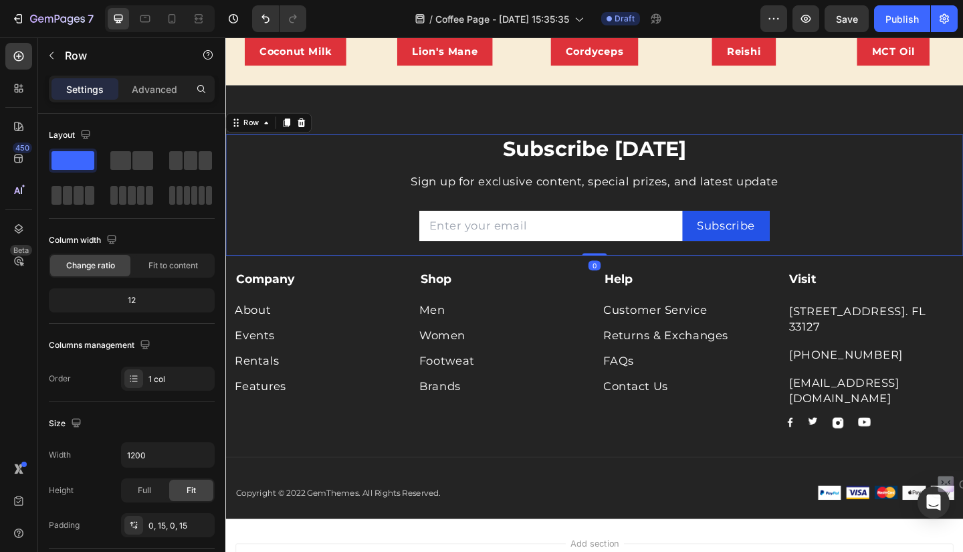
click at [962, 173] on div "Subscribe Today Heading Sign up for exclusive content, special prizes, and late…" at bounding box center [626, 209] width 782 height 132
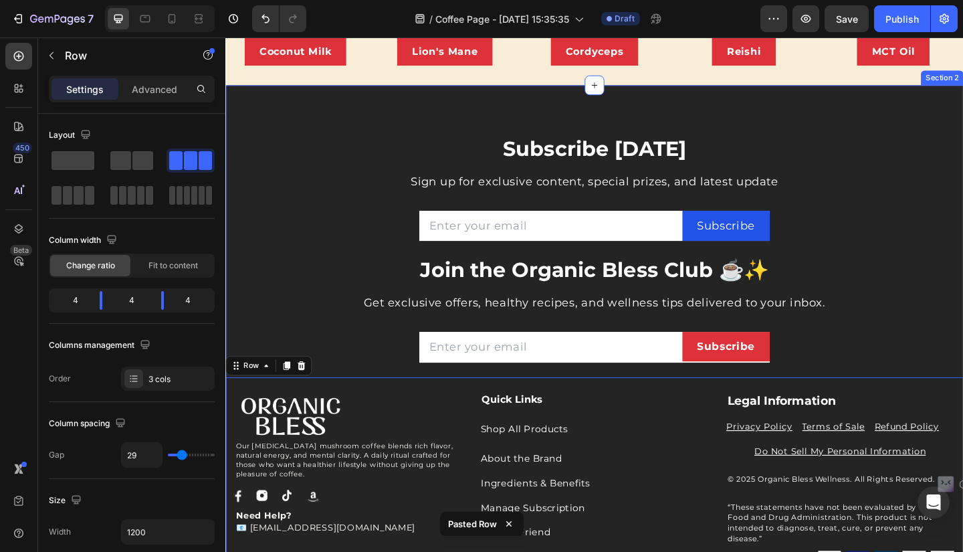
click at [962, 107] on div "Subscribe Today Heading Sign up for exclusive content, special prizes, and late…" at bounding box center [626, 503] width 802 height 827
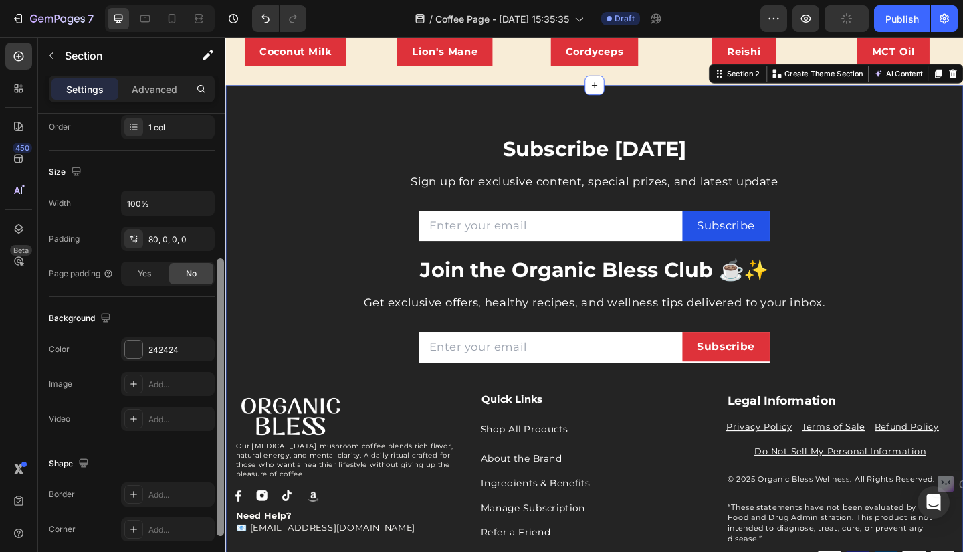
scroll to position [255, 0]
drag, startPoint x: 218, startPoint y: 214, endPoint x: 219, endPoint y: 363, distance: 149.1
click at [219, 363] on div at bounding box center [220, 400] width 7 height 277
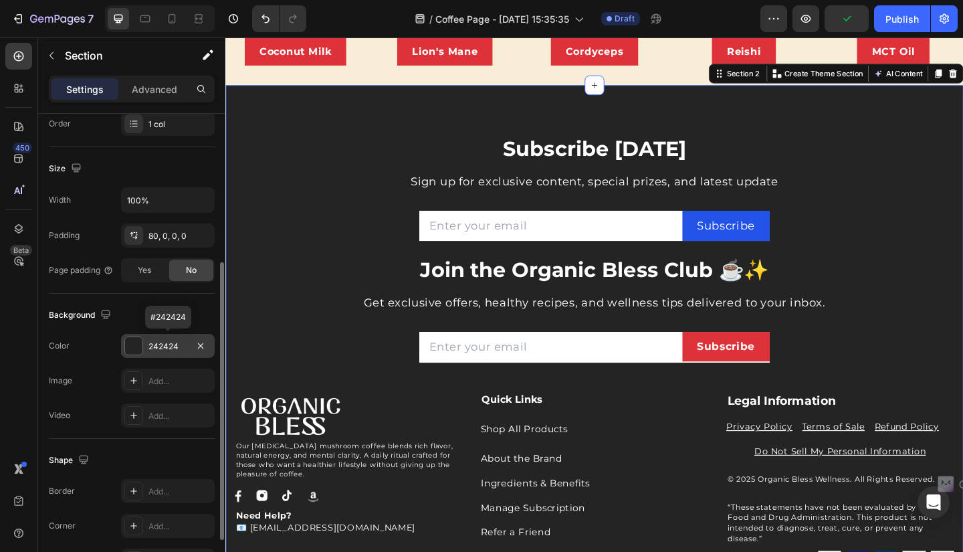
click at [169, 344] on div "242424" at bounding box center [167, 346] width 39 height 12
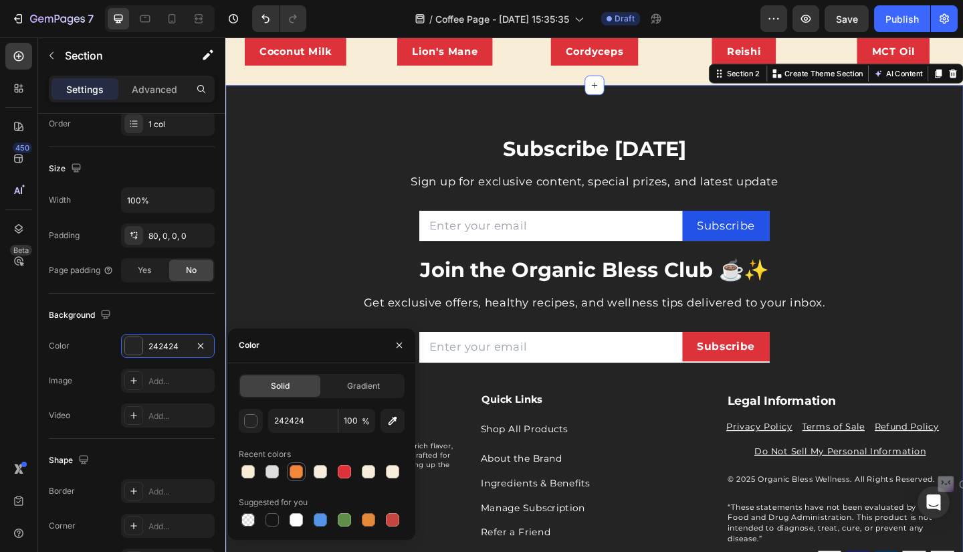
click at [296, 469] on div at bounding box center [296, 471] width 13 height 13
type input "F5873B"
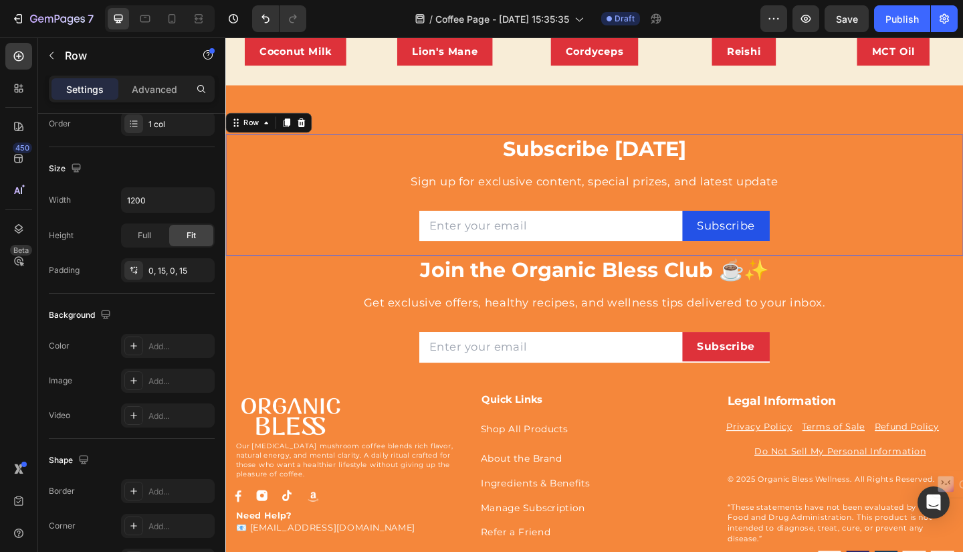
click at [962, 175] on div "Subscribe [DATE] Heading Sign up for exclusive content, special prizes, and lat…" at bounding box center [626, 209] width 782 height 132
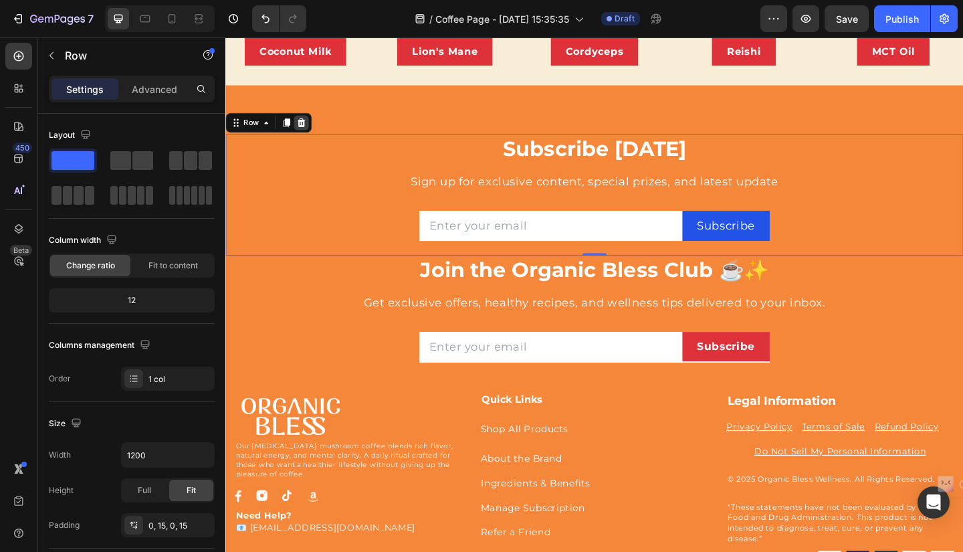
click at [308, 127] on icon at bounding box center [307, 130] width 11 height 11
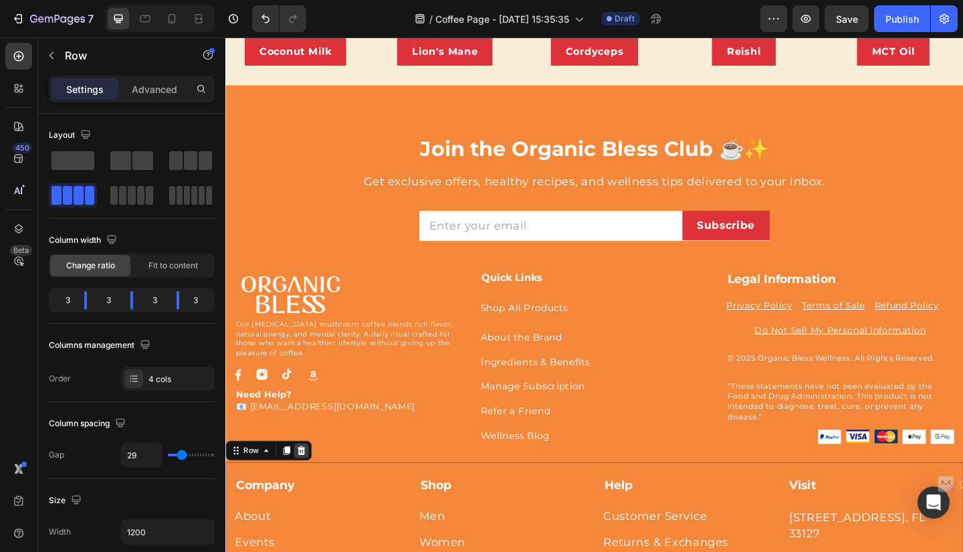
click at [310, 482] on icon at bounding box center [308, 486] width 9 height 9
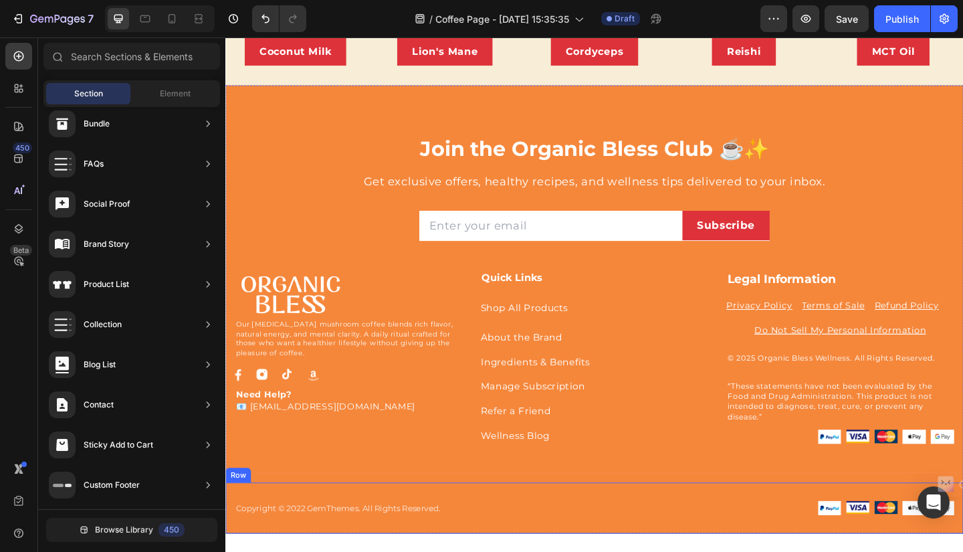
click at [446, 523] on div "Copyright © 2022 GemThemes. All Rights Reserved. Text block Image Image Image I…" at bounding box center [626, 550] width 802 height 56
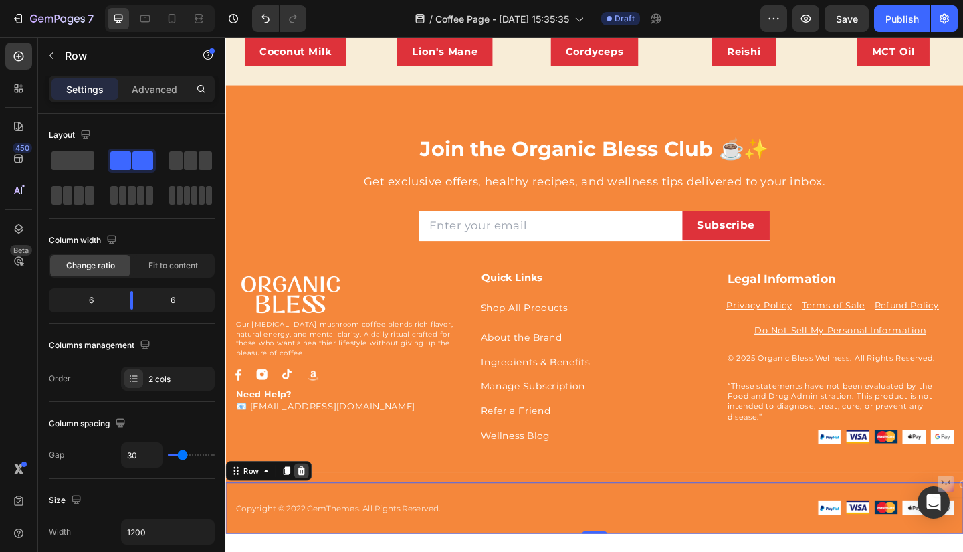
click at [311, 504] on icon at bounding box center [307, 508] width 11 height 11
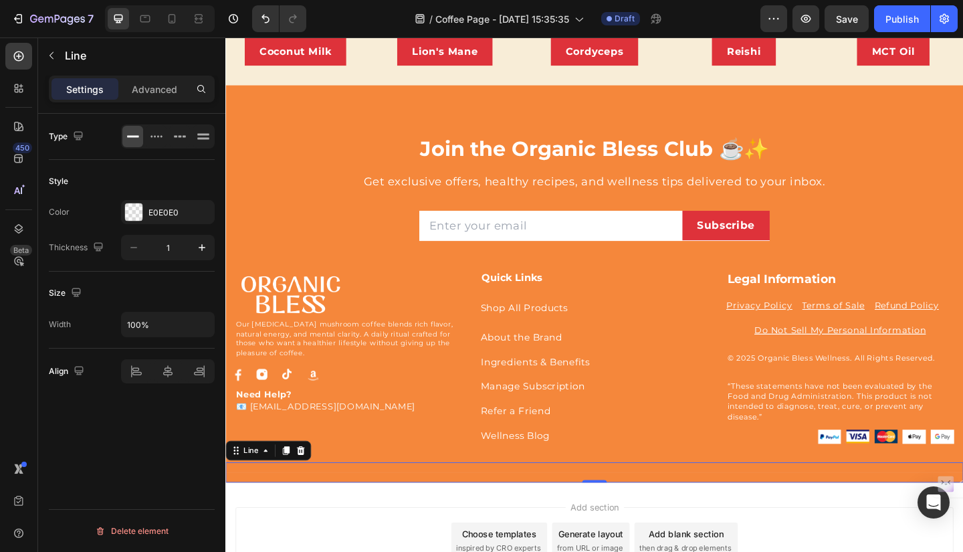
click at [339, 507] on div "Title Line 0" at bounding box center [626, 510] width 802 height 22
click at [307, 482] on icon at bounding box center [307, 486] width 9 height 9
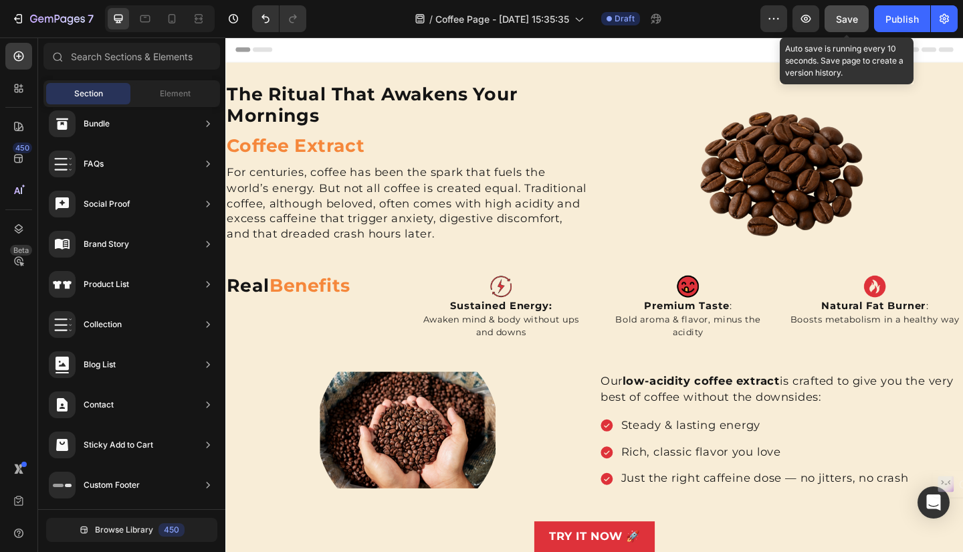
click at [841, 15] on span "Save" at bounding box center [847, 18] width 22 height 11
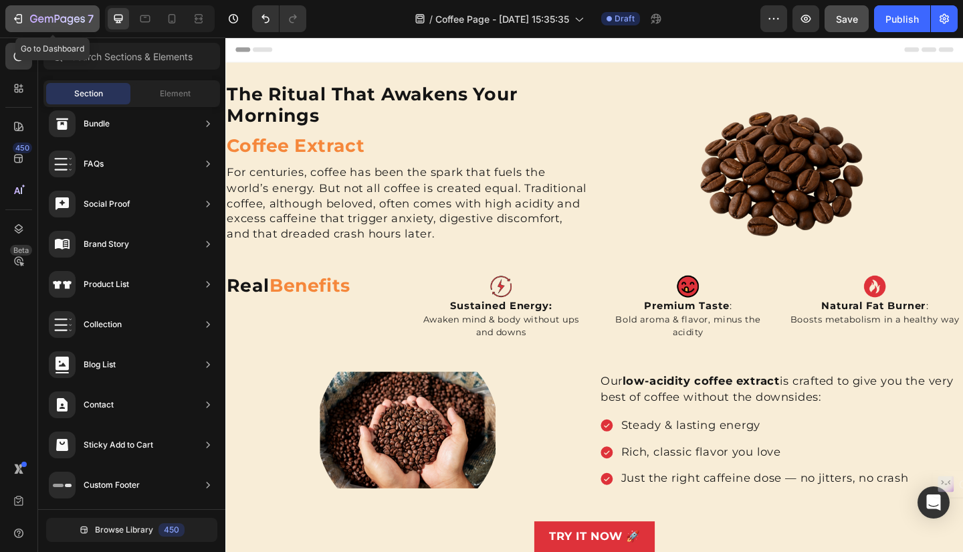
click at [50, 23] on icon "button" at bounding box center [57, 19] width 55 height 11
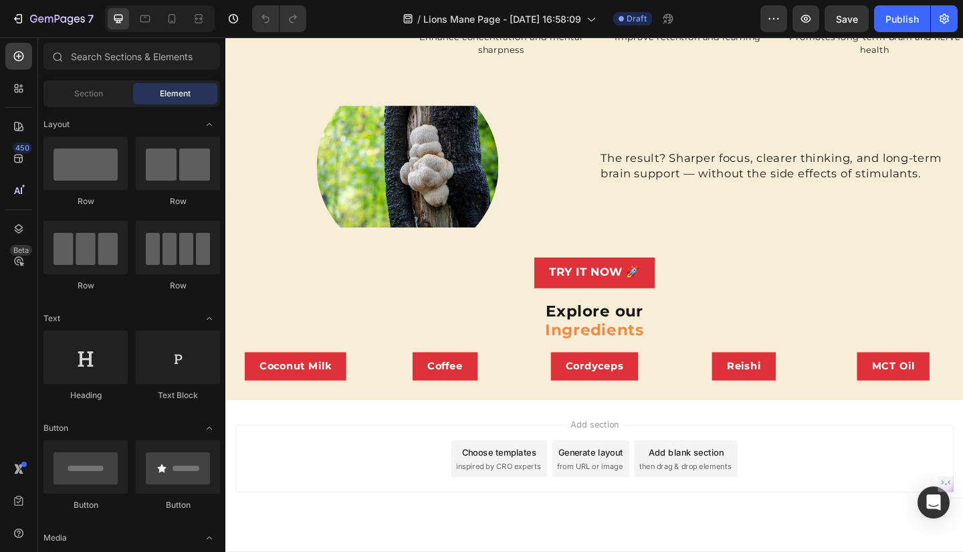
scroll to position [319, 0]
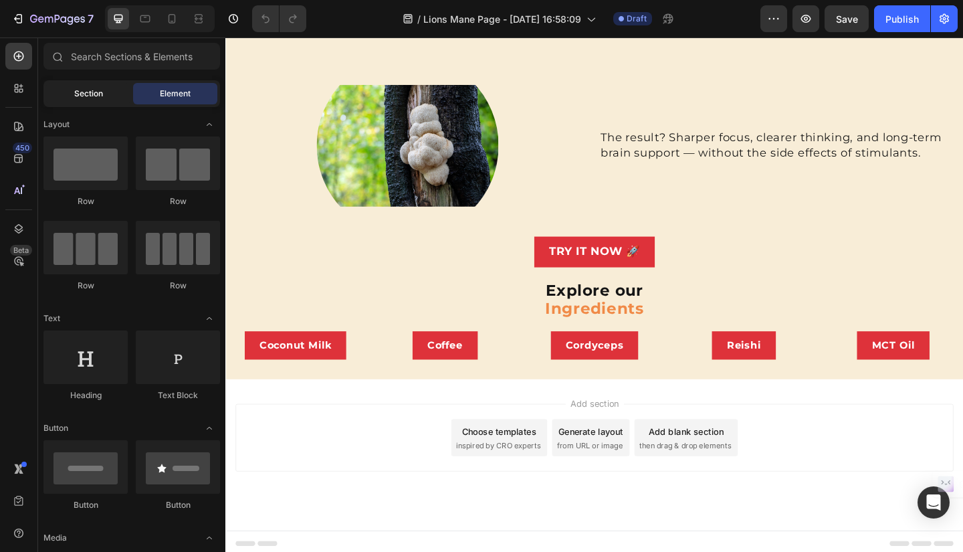
click at [97, 102] on div "Section" at bounding box center [88, 93] width 84 height 21
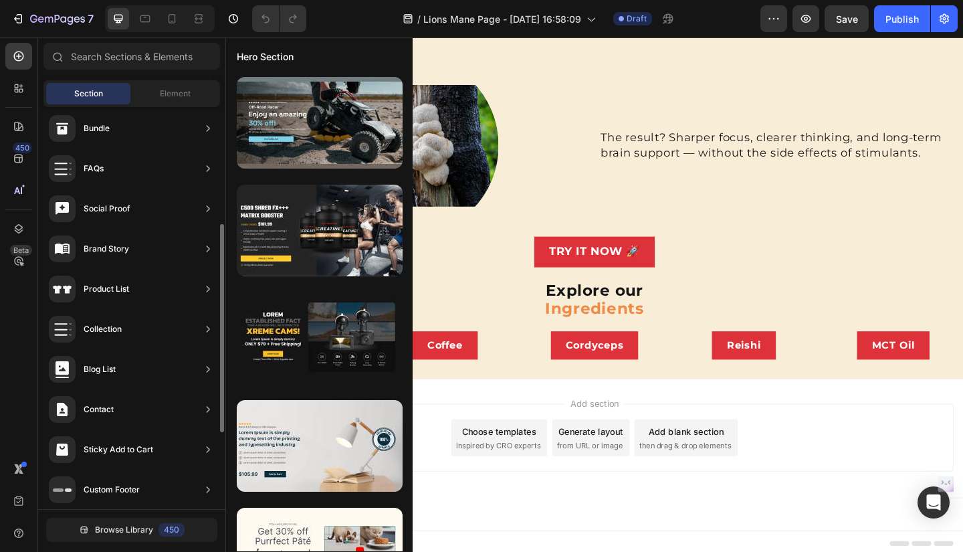
scroll to position [374, 0]
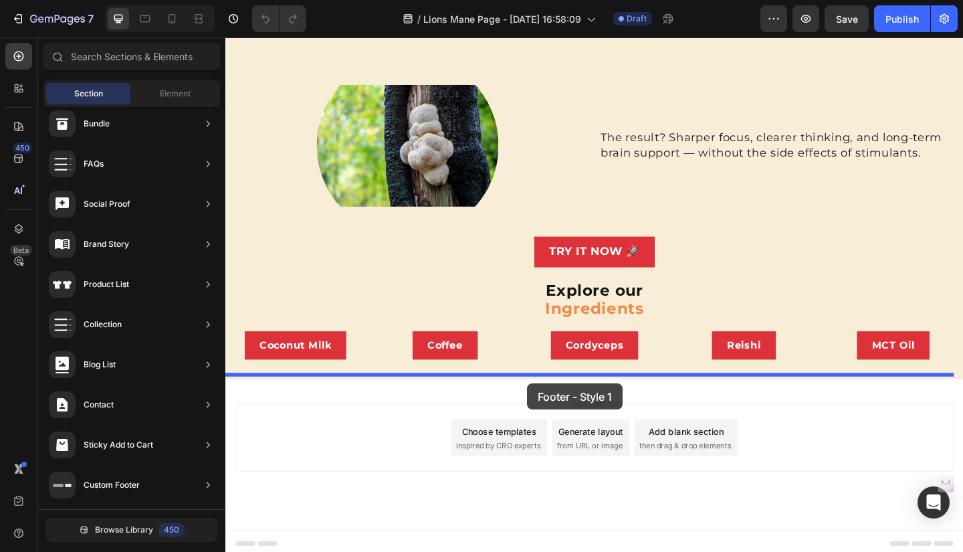
drag, startPoint x: 576, startPoint y: 170, endPoint x: 554, endPoint y: 414, distance: 245.1
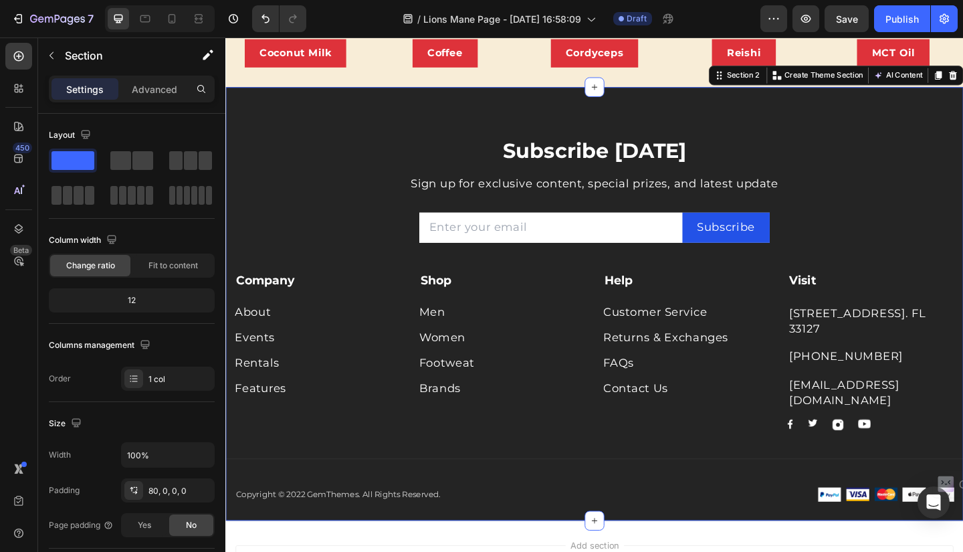
scroll to position [639, 0]
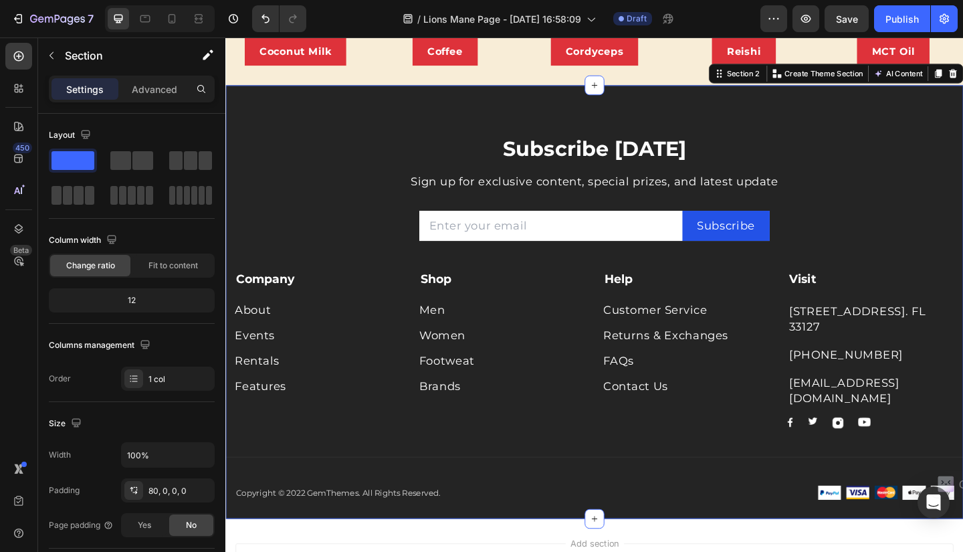
click at [952, 107] on div "Subscribe [DATE] Heading Sign up for exclusive content, special prizes, and lat…" at bounding box center [626, 325] width 802 height 471
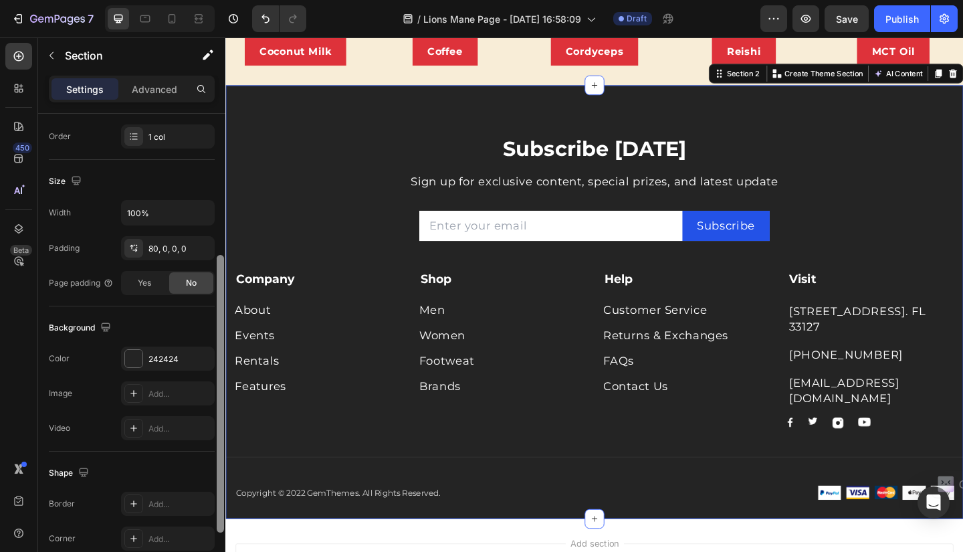
scroll to position [245, 0]
drag, startPoint x: 221, startPoint y: 267, endPoint x: 210, endPoint y: 410, distance: 143.5
click at [210, 410] on div "Layout Column width Change ratio Fit to content 12 Columns management Order 1 c…" at bounding box center [131, 352] width 187 height 476
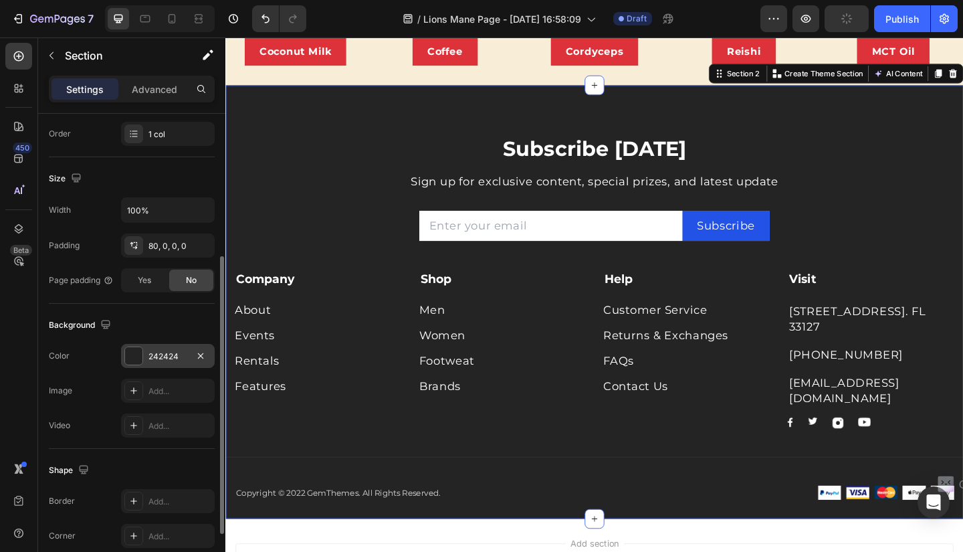
click at [169, 354] on div "242424" at bounding box center [167, 356] width 39 height 12
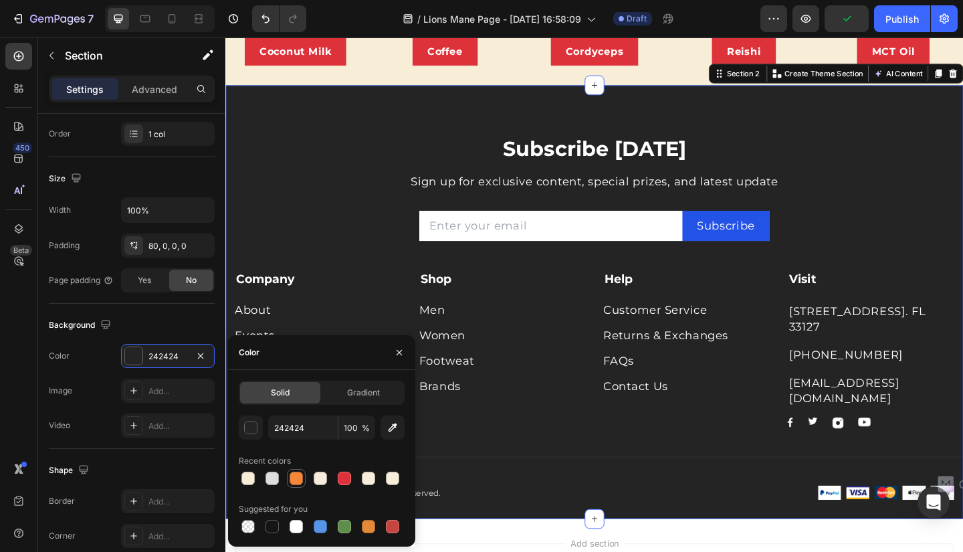
click at [298, 474] on div at bounding box center [296, 477] width 13 height 13
type input "F5873B"
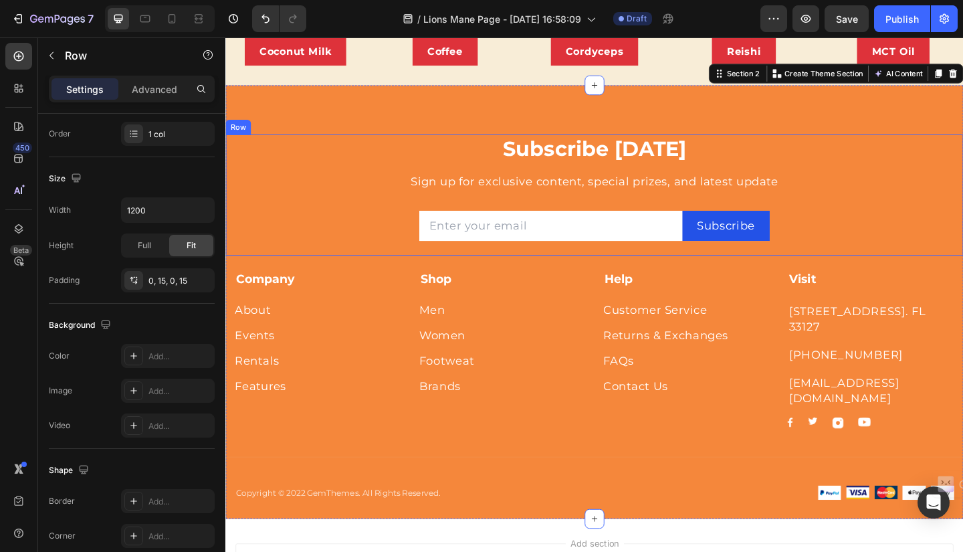
click at [962, 171] on div "Subscribe [DATE] Heading Sign up for exclusive content, special prizes, and lat…" at bounding box center [626, 209] width 782 height 132
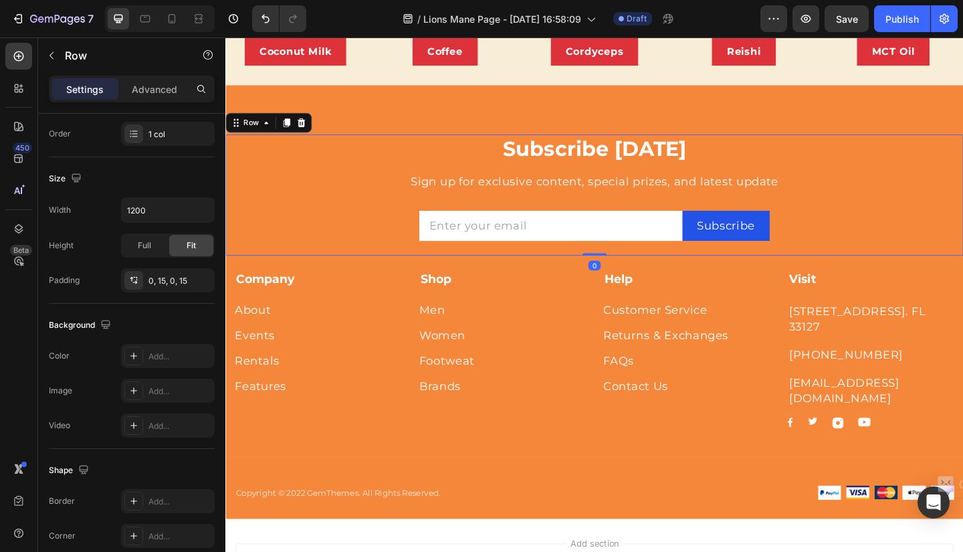
scroll to position [0, 0]
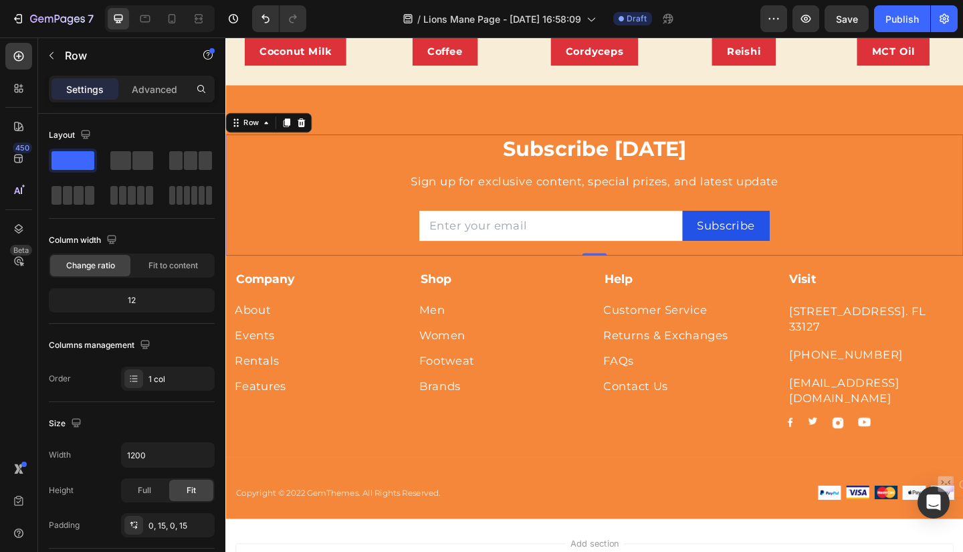
click at [962, 199] on div "Subscribe [DATE] Heading Sign up for exclusive content, special prizes, and lat…" at bounding box center [626, 209] width 802 height 132
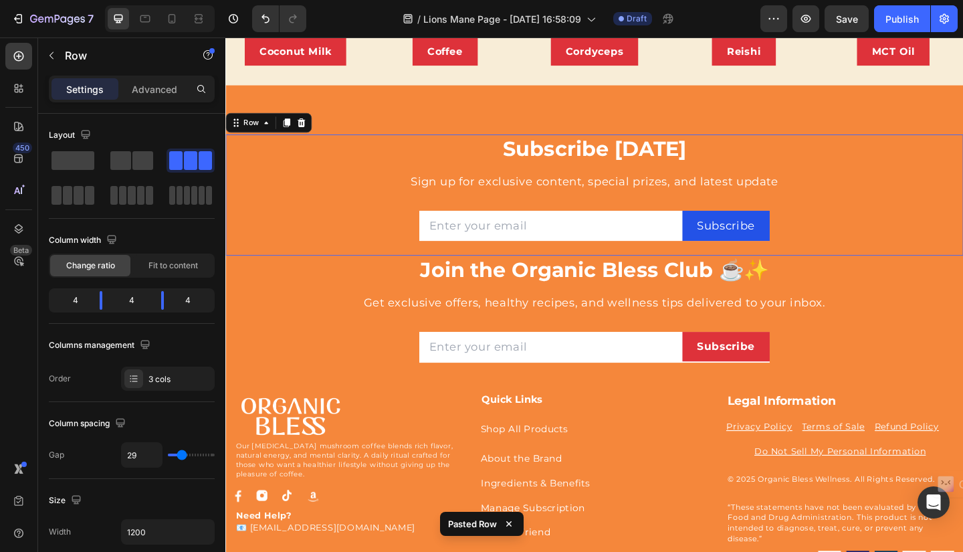
click at [962, 195] on div "Subscribe [DATE] Heading Sign up for exclusive content, special prizes, and lat…" at bounding box center [626, 209] width 802 height 132
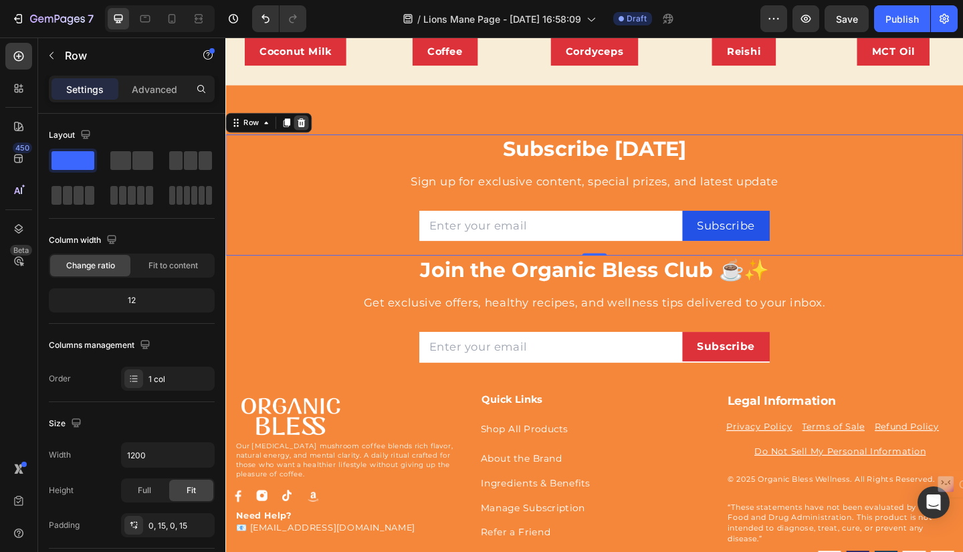
click at [308, 126] on icon at bounding box center [308, 130] width 9 height 9
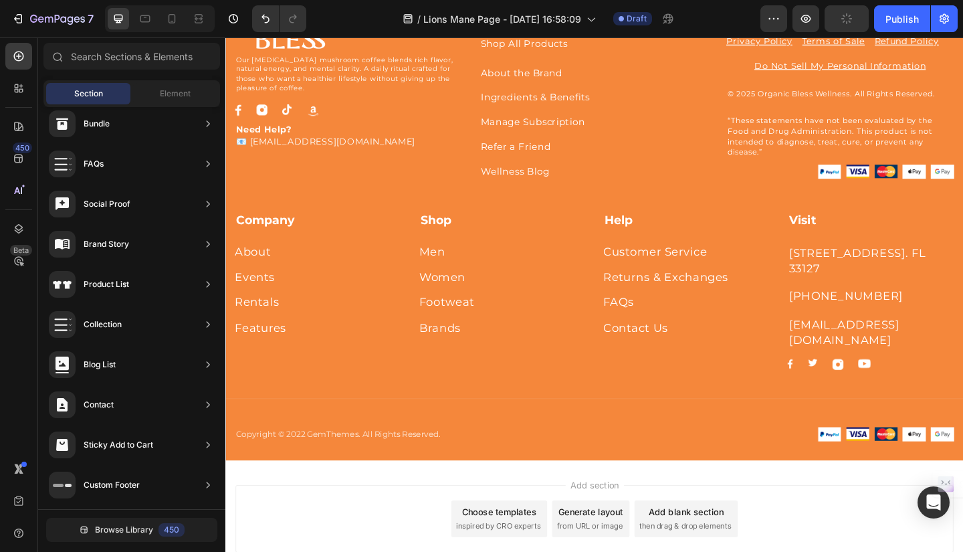
scroll to position [947, 0]
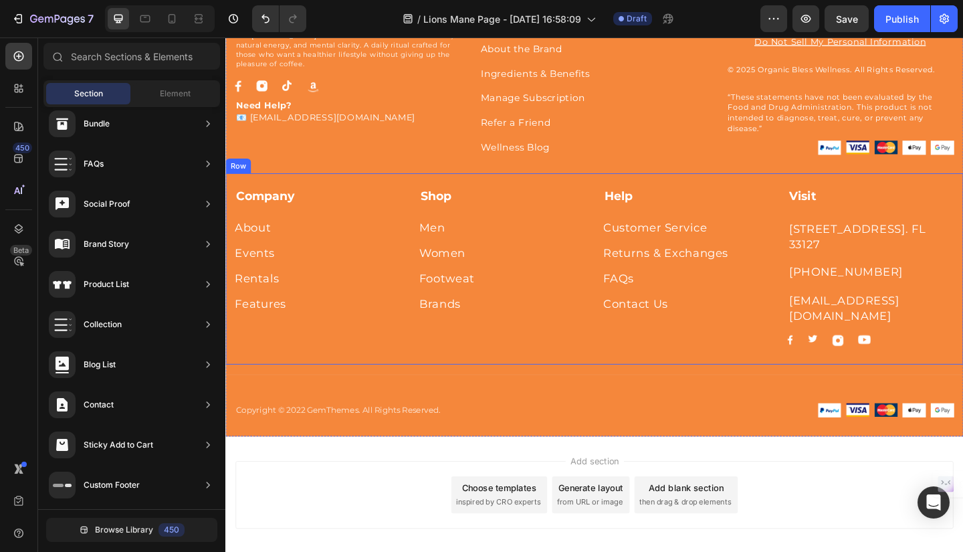
click at [962, 209] on div "Company Text block About Button Events Button Rentals Button Features Button Sh…" at bounding box center [626, 289] width 802 height 208
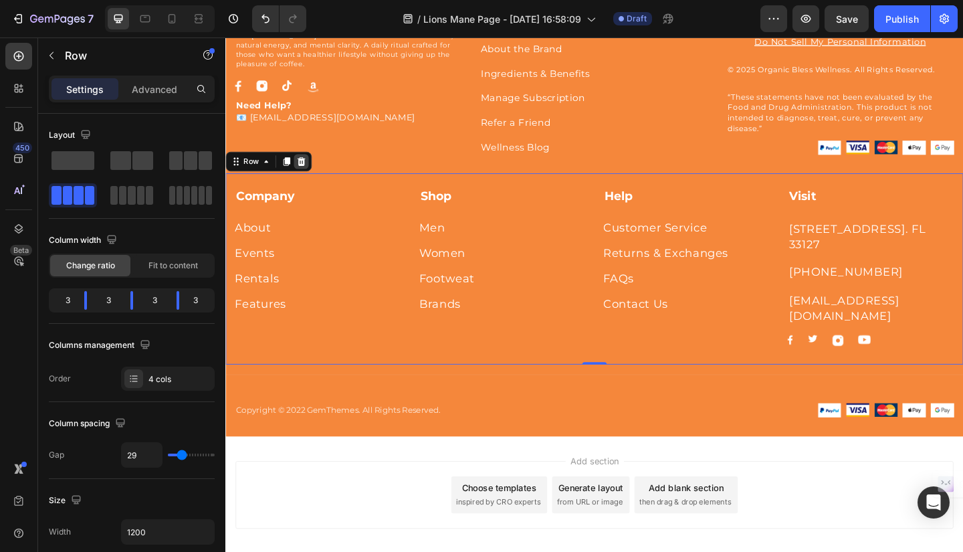
click at [311, 169] on icon at bounding box center [308, 172] width 9 height 9
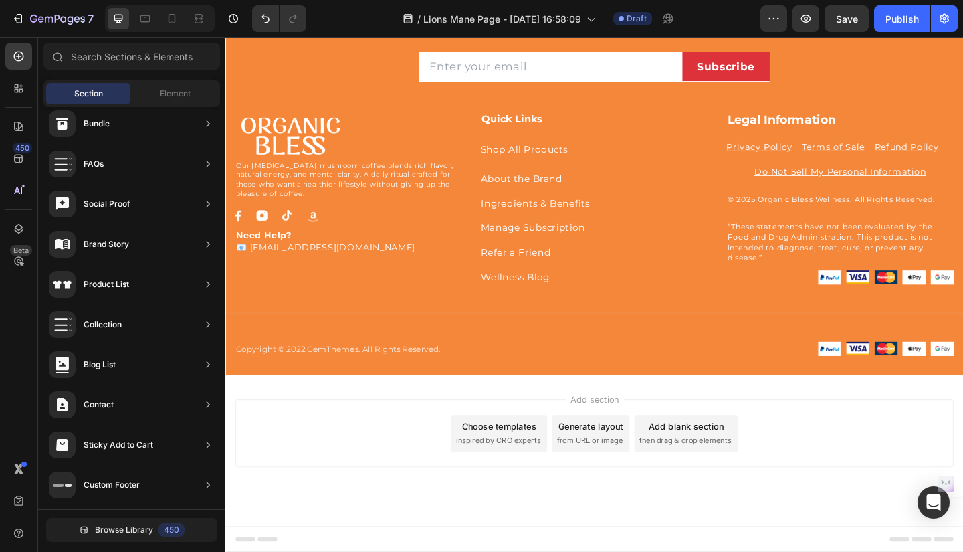
scroll to position [806, 0]
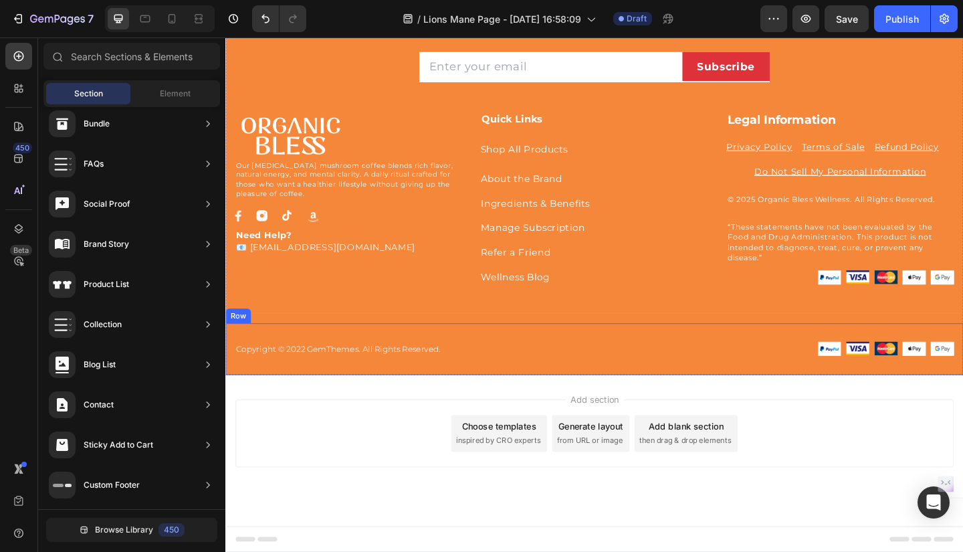
click at [549, 357] on div "Copyright © 2022 GemThemes. All Rights Reserved. Text block Image Image Image I…" at bounding box center [626, 376] width 802 height 56
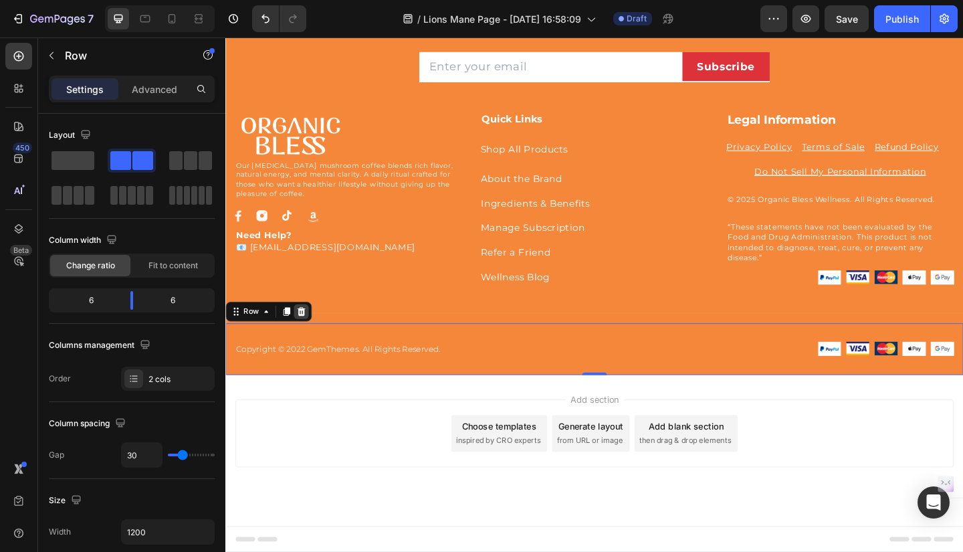
click at [306, 331] on icon at bounding box center [308, 335] width 9 height 9
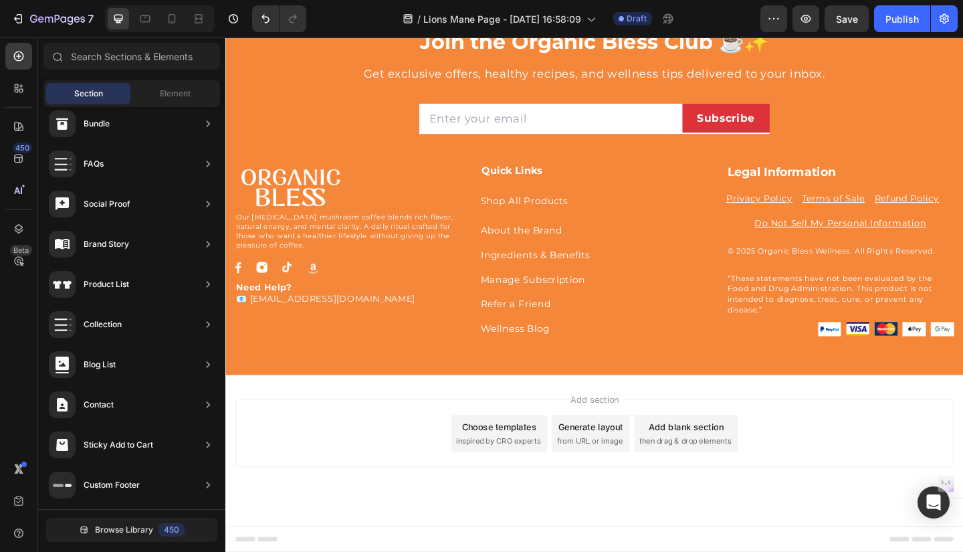
scroll to position [751, 0]
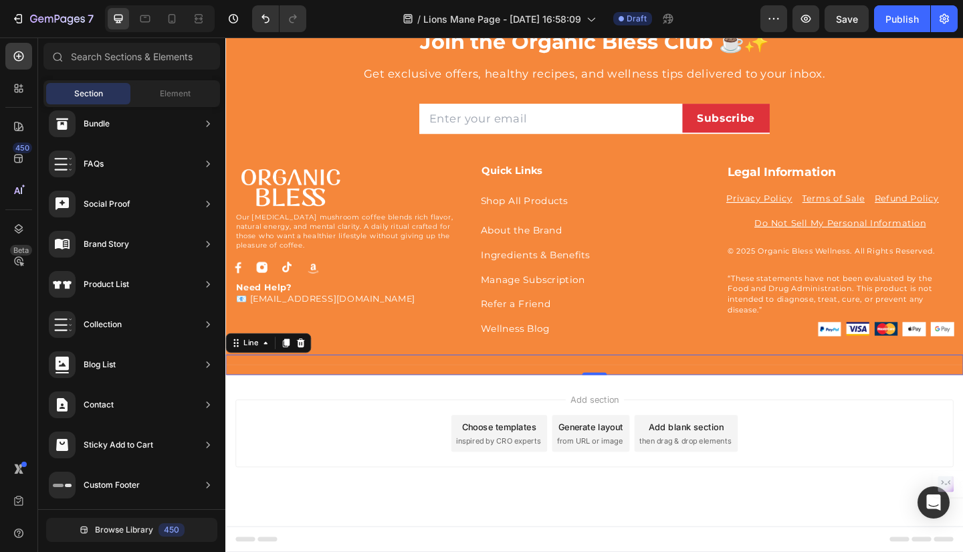
click at [401, 387] on div "Title Line 0" at bounding box center [626, 393] width 802 height 22
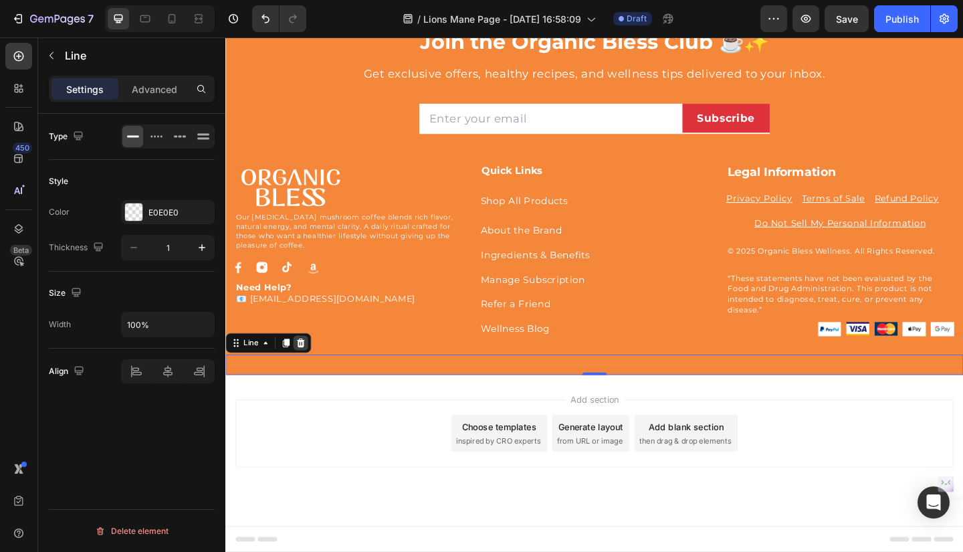
click at [308, 367] on icon at bounding box center [307, 369] width 9 height 9
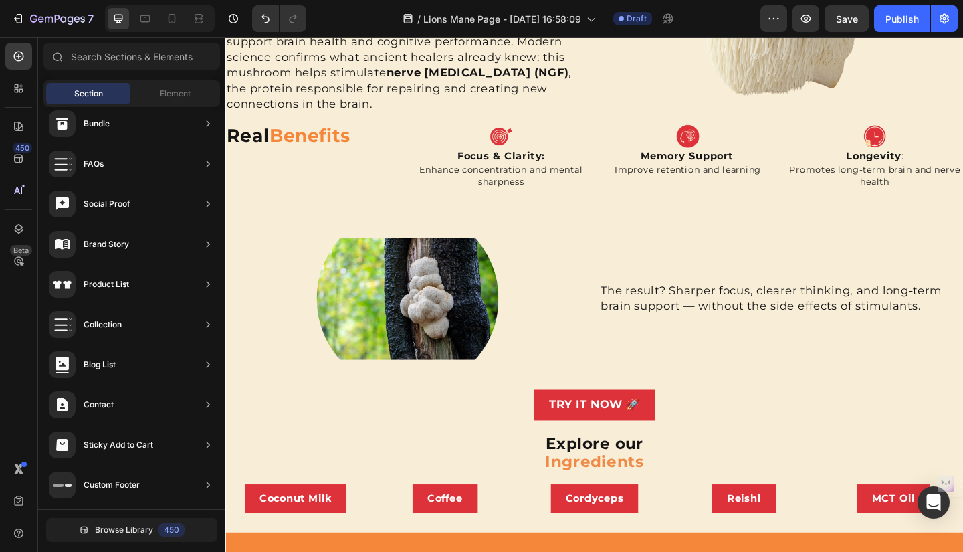
scroll to position [0, 0]
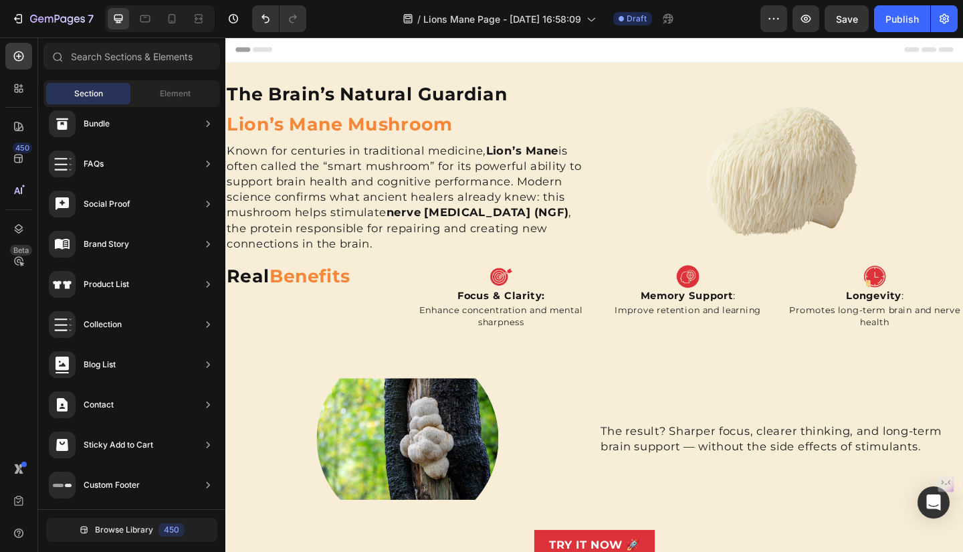
drag, startPoint x: 1026, startPoint y: 378, endPoint x: 1147, endPoint y: 62, distance: 338.6
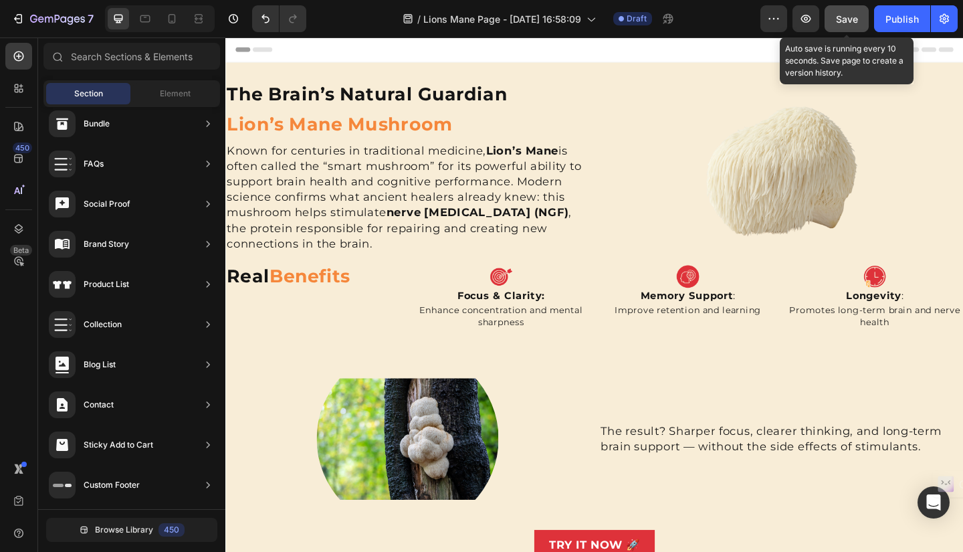
click at [846, 17] on span "Save" at bounding box center [847, 18] width 22 height 11
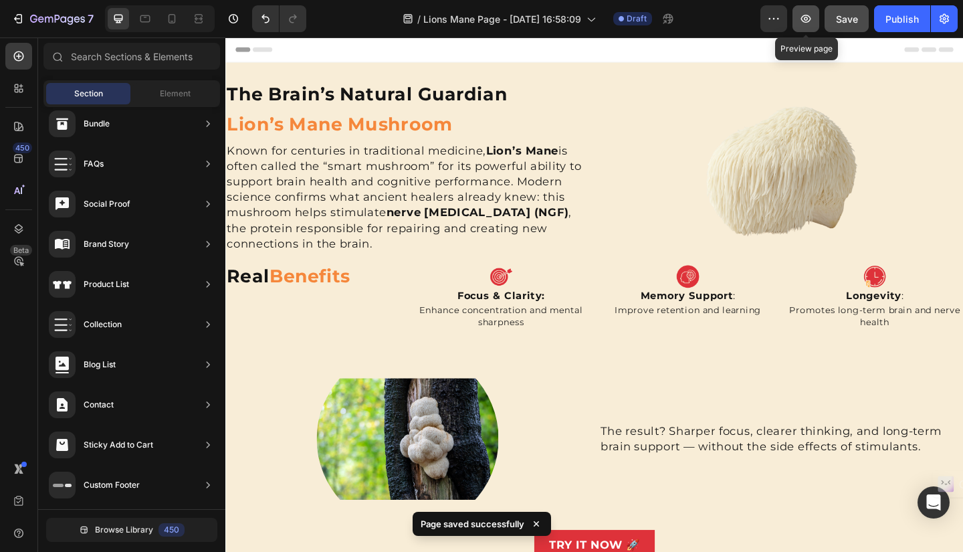
click at [802, 13] on icon "button" at bounding box center [805, 18] width 13 height 13
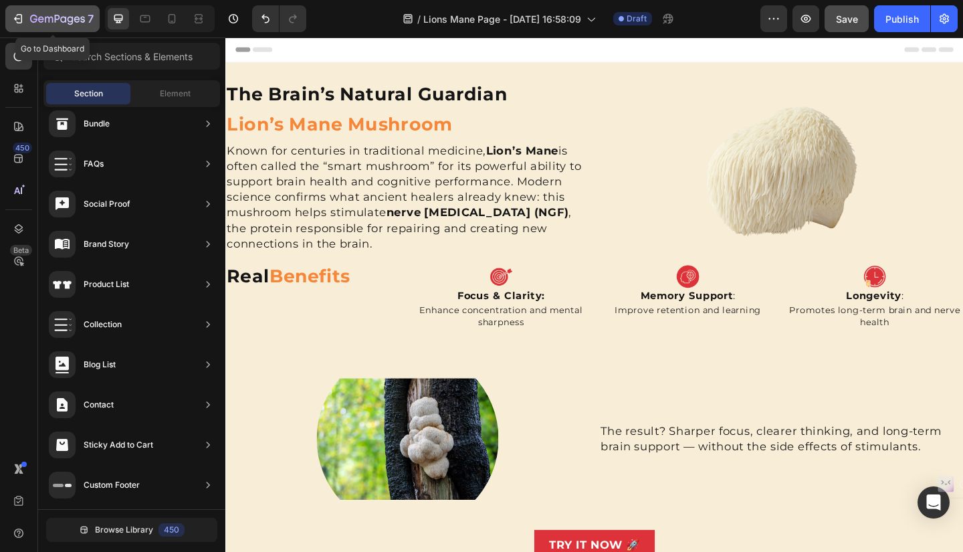
click at [18, 24] on icon "button" at bounding box center [17, 18] width 13 height 13
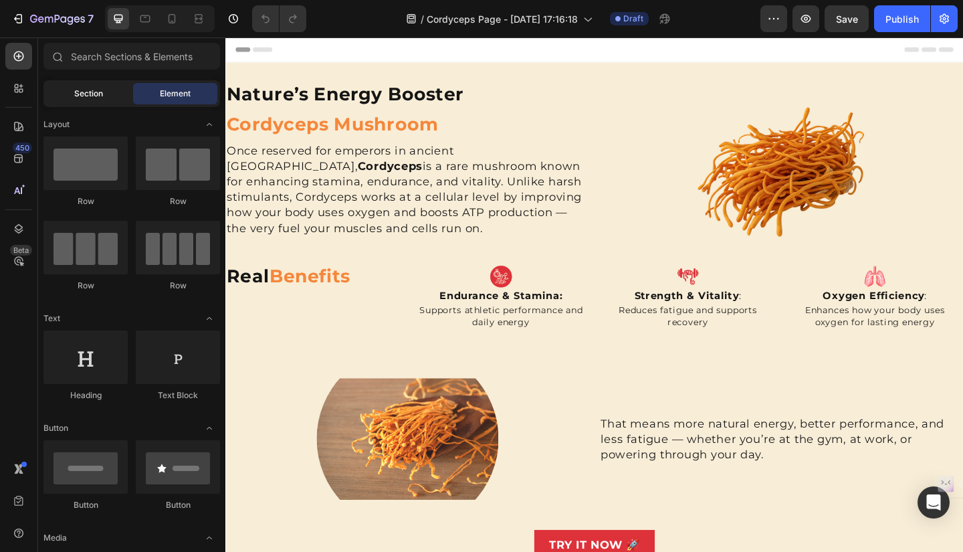
click at [64, 92] on div "Section" at bounding box center [88, 93] width 84 height 21
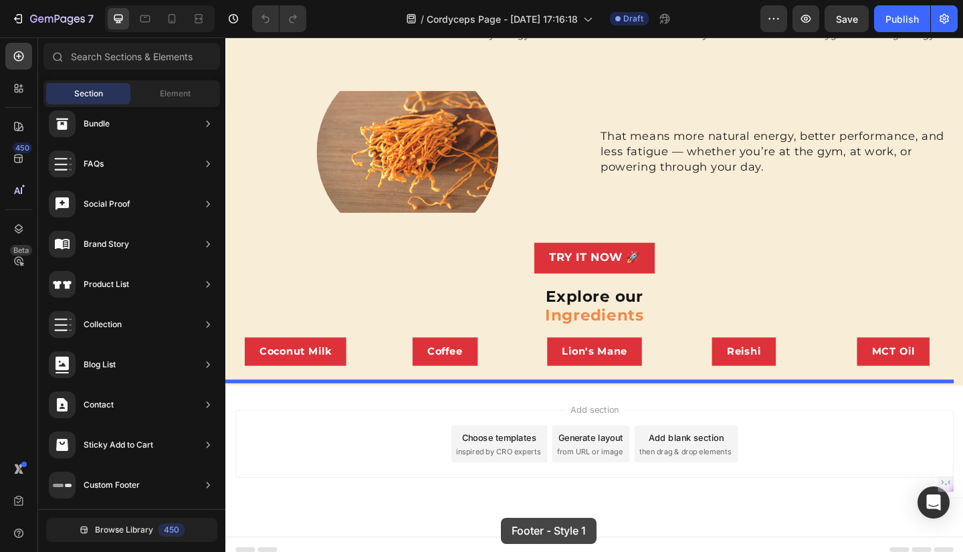
scroll to position [319, 0]
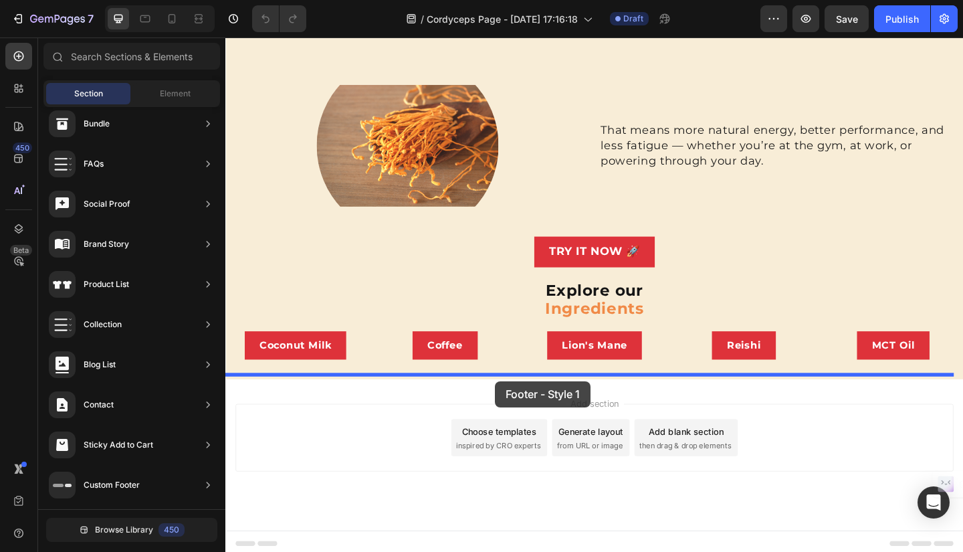
drag, startPoint x: 560, startPoint y: 162, endPoint x: 518, endPoint y: 411, distance: 252.8
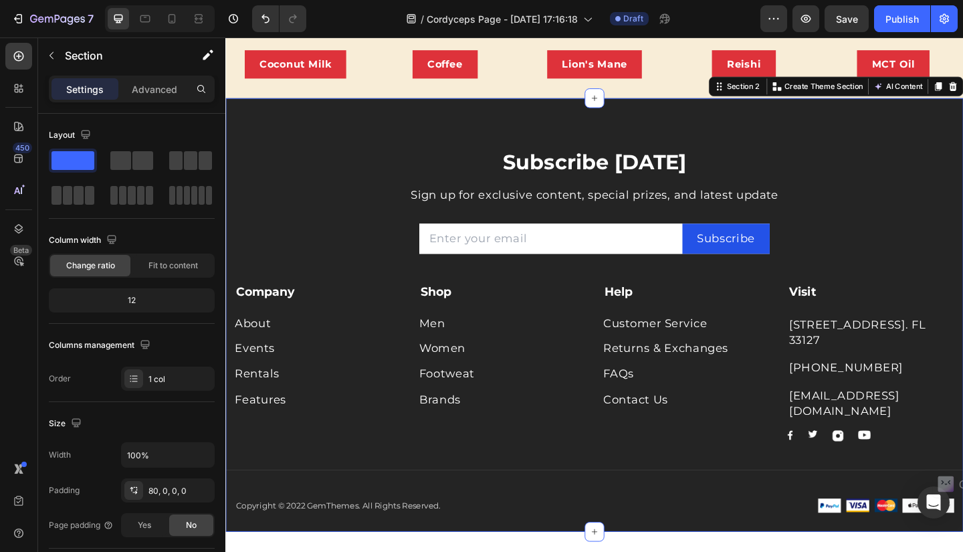
scroll to position [639, 0]
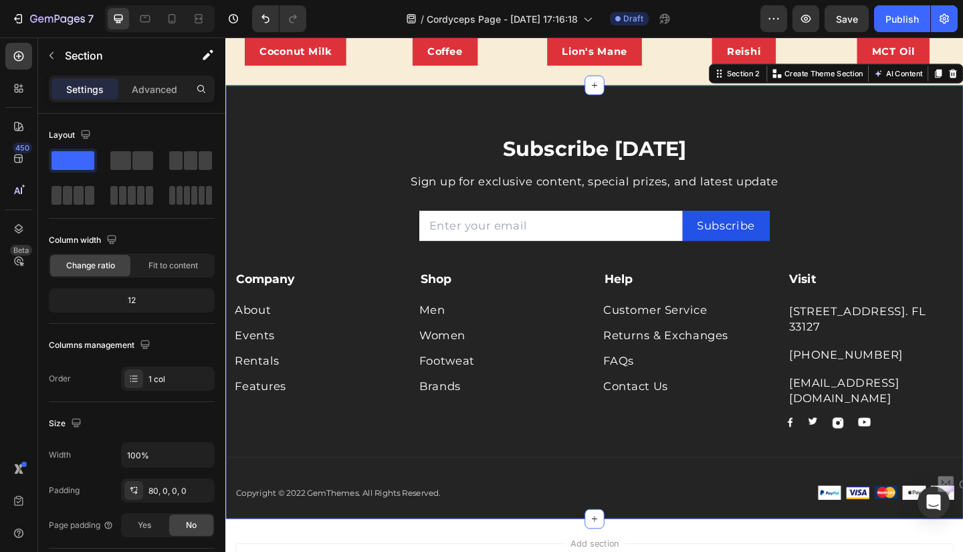
click at [962, 111] on div "Subscribe [DATE] Heading Sign up for exclusive content, special prizes, and lat…" at bounding box center [626, 325] width 802 height 471
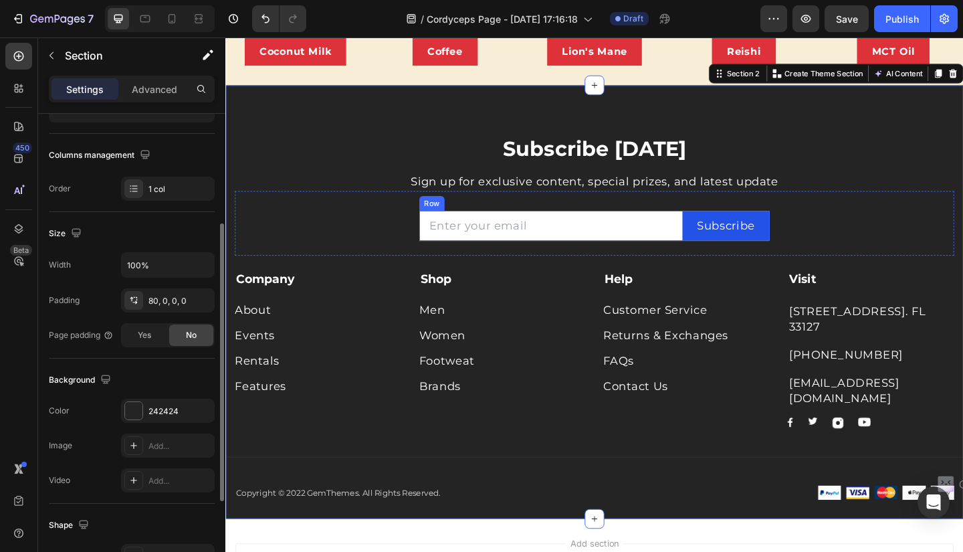
scroll to position [192, 0]
click at [164, 405] on div "242424" at bounding box center [167, 409] width 39 height 12
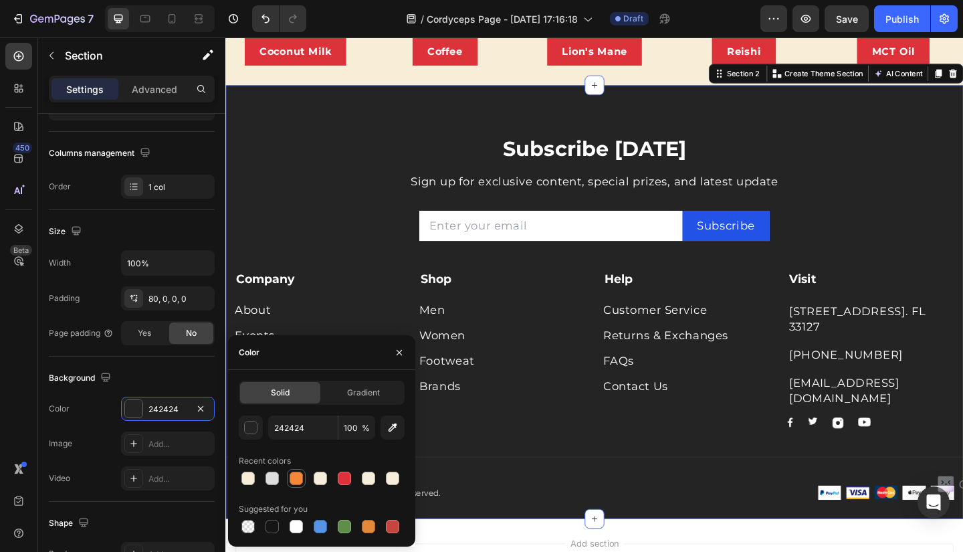
click at [300, 473] on div at bounding box center [296, 477] width 13 height 13
type input "F5873B"
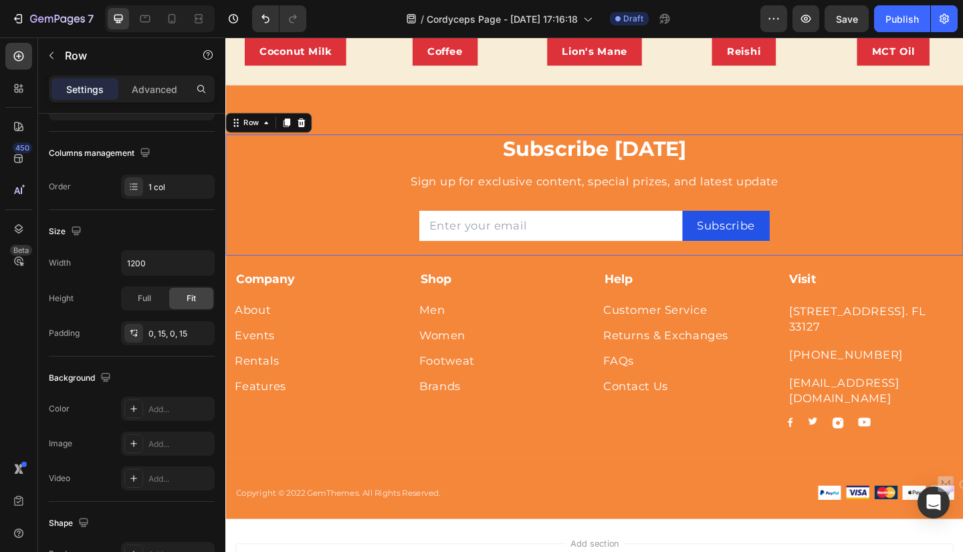
click at [962, 168] on div "Subscribe [DATE] Heading Sign up for exclusive content, special prizes, and lat…" at bounding box center [626, 209] width 782 height 132
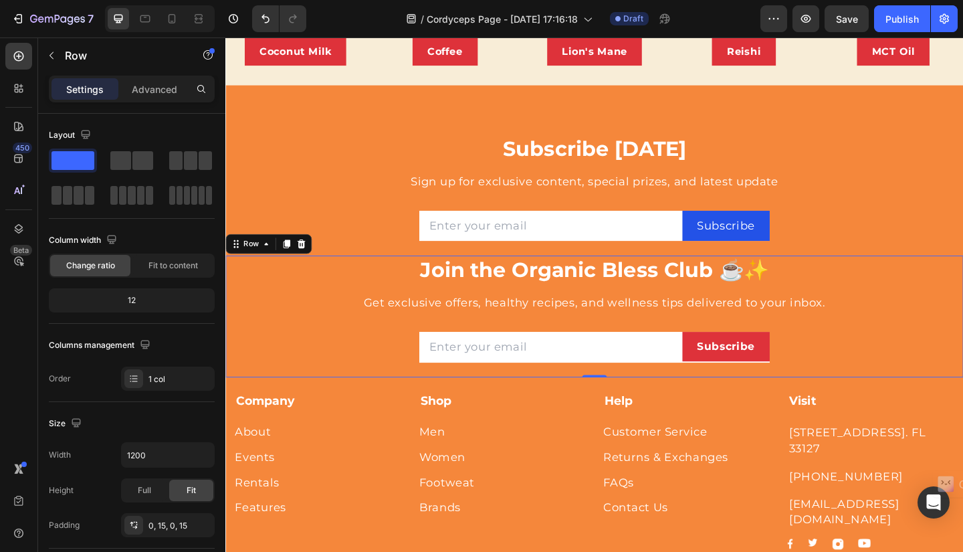
click at [962, 324] on div "Join the Organic Bless Club ☕✨ Heading Get exclusive offers, healthy recipes, a…" at bounding box center [626, 341] width 782 height 132
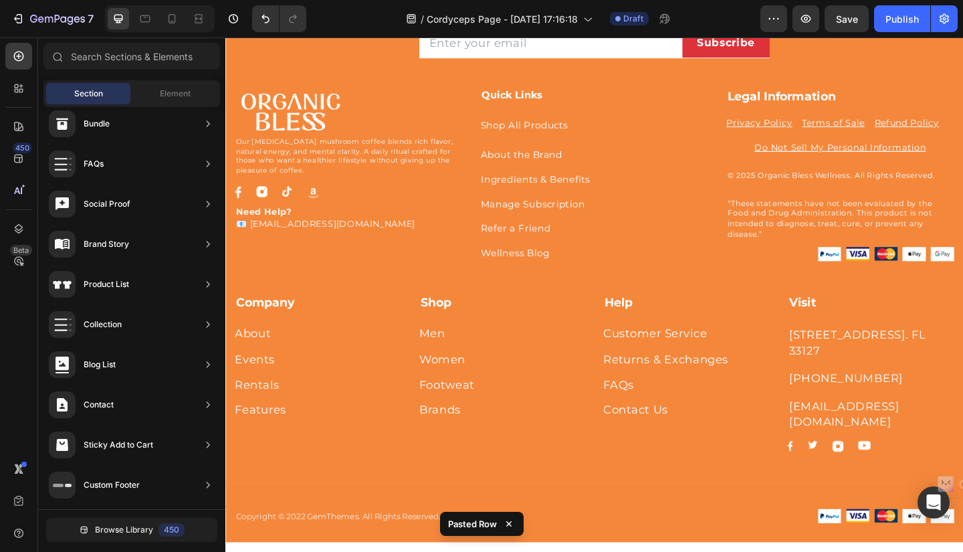
scroll to position [981, 0]
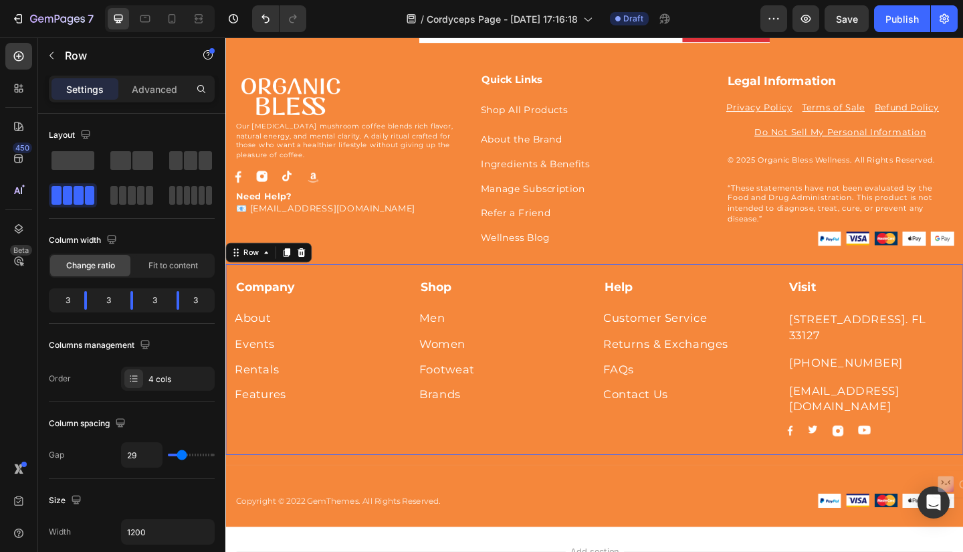
click at [962, 310] on div "Company Text block About Button Events Button Rentals Button Features Button Sh…" at bounding box center [626, 388] width 802 height 208
click at [307, 275] on icon at bounding box center [308, 270] width 9 height 9
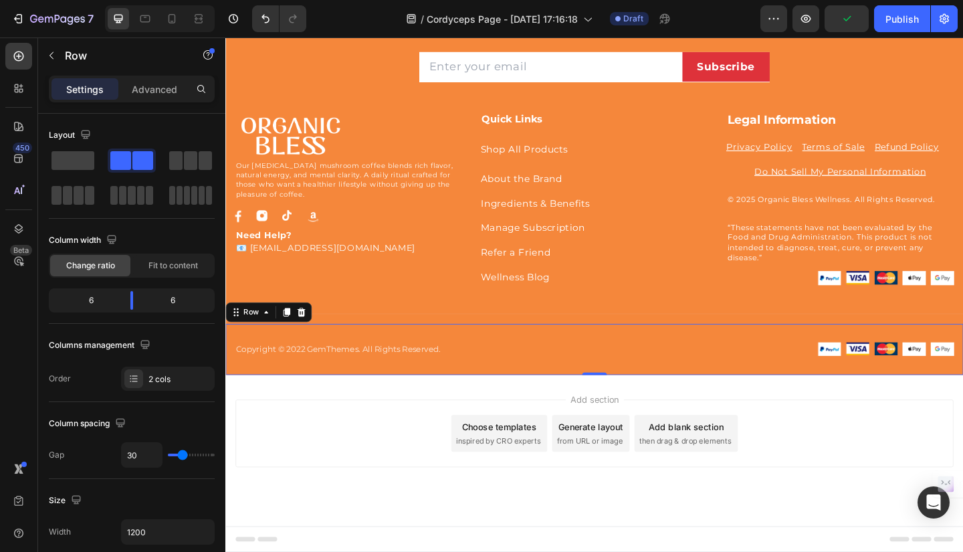
click at [742, 363] on div "Copyright © 2022 GemThemes. All Rights Reserved. Text block Image Image Image I…" at bounding box center [626, 377] width 802 height 56
click at [306, 334] on icon at bounding box center [307, 336] width 11 height 11
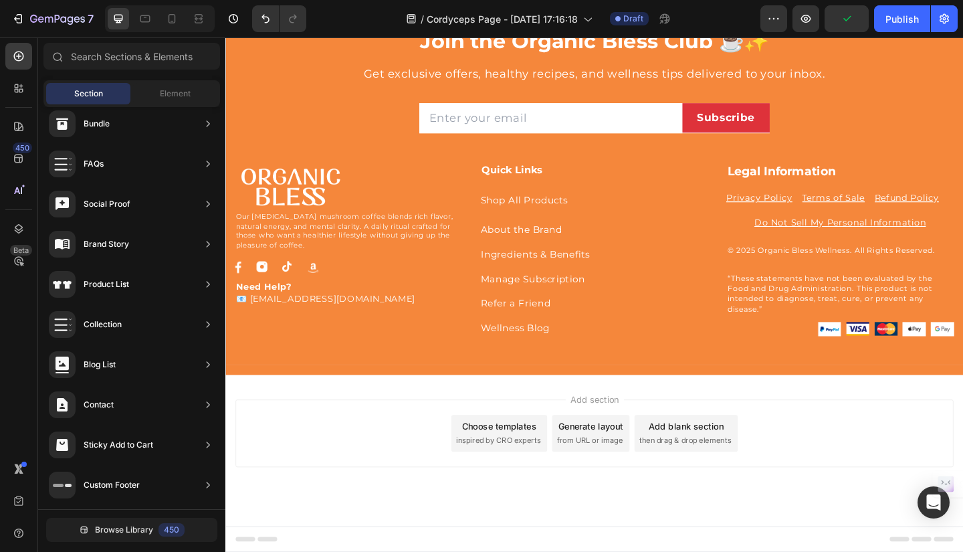
scroll to position [899, 0]
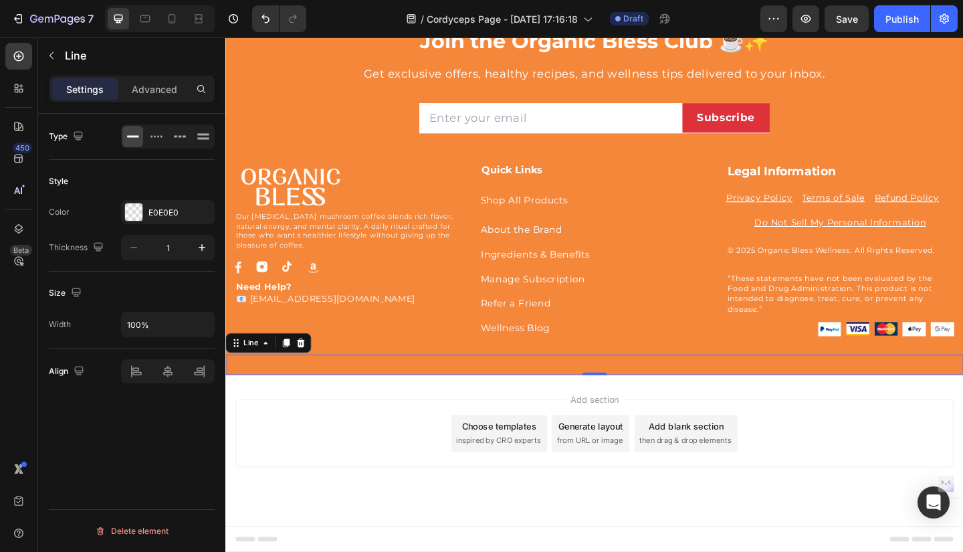
click at [447, 390] on div "Title Line 0" at bounding box center [626, 393] width 802 height 22
click at [308, 368] on icon at bounding box center [307, 369] width 11 height 11
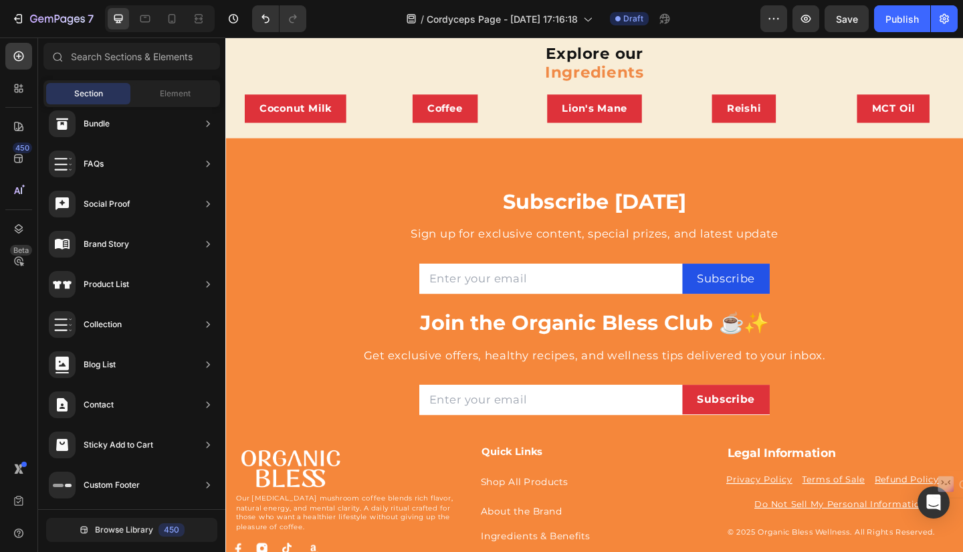
scroll to position [574, 0]
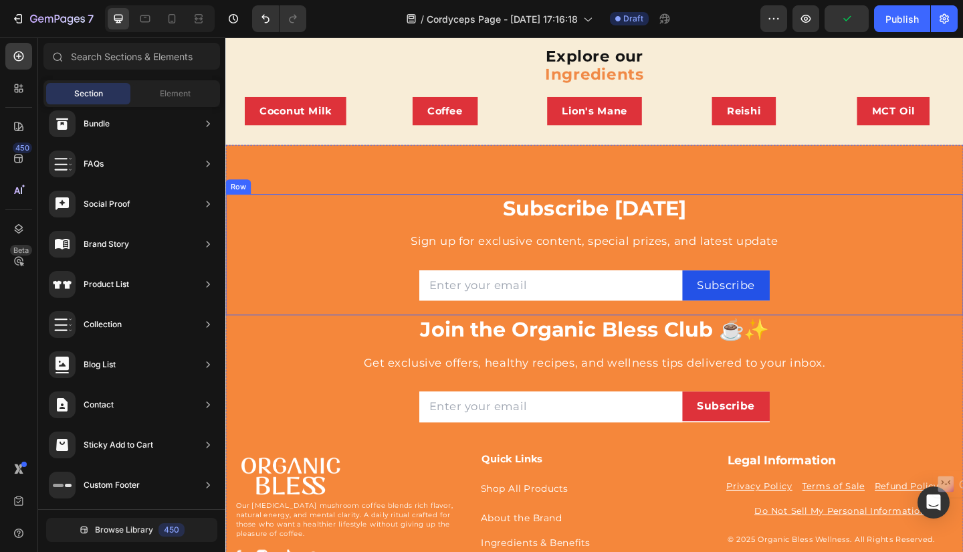
click at [962, 238] on div "Subscribe [DATE] Heading Sign up for exclusive content, special prizes, and lat…" at bounding box center [626, 274] width 782 height 132
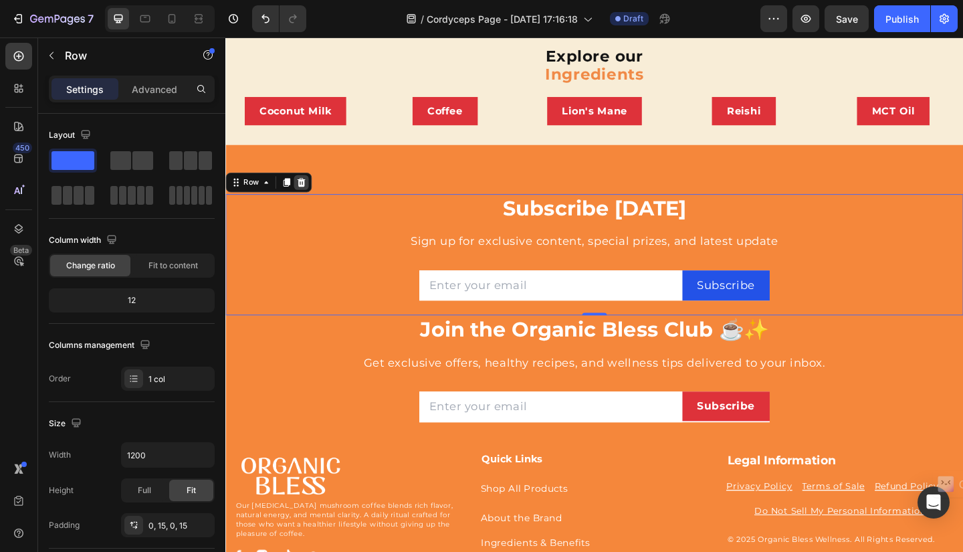
click at [306, 191] on icon at bounding box center [308, 195] width 9 height 9
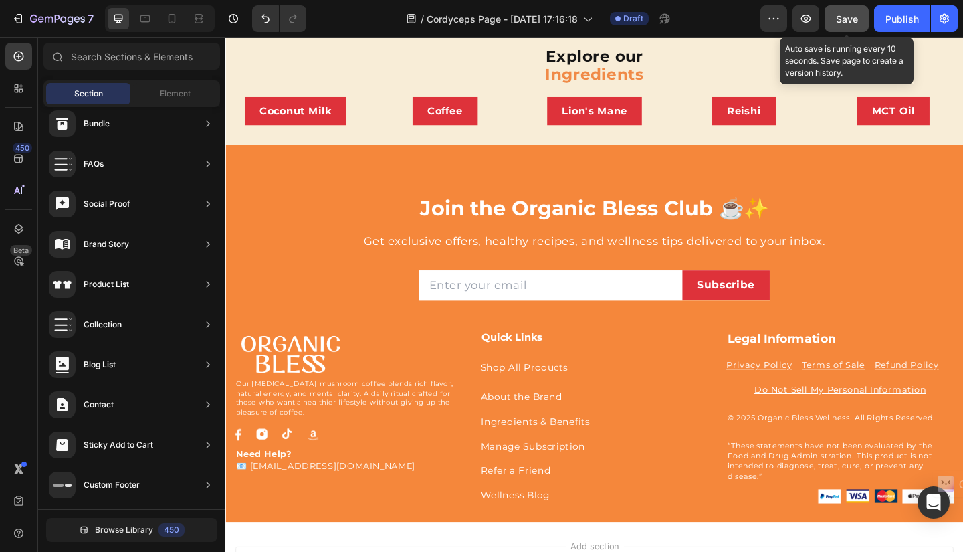
click at [851, 26] on button "Save" at bounding box center [846, 18] width 44 height 27
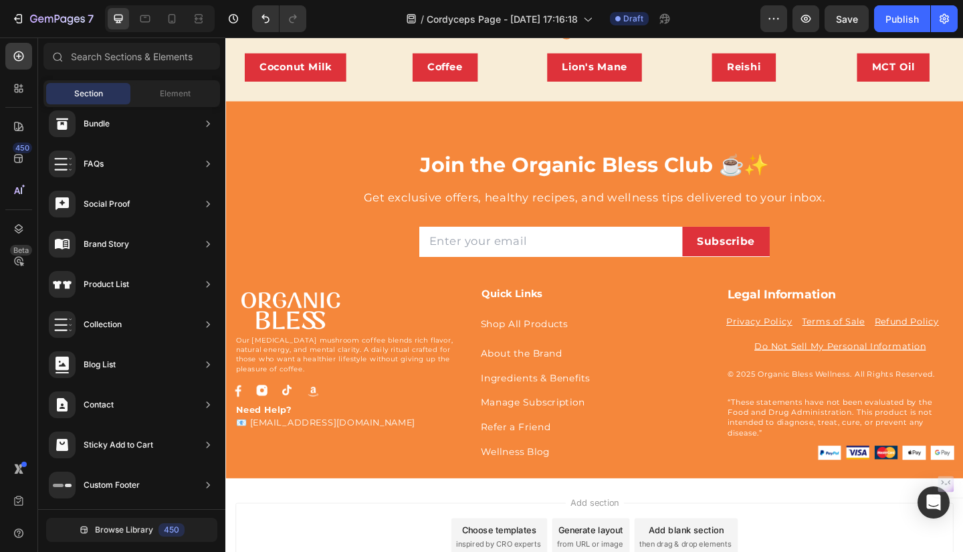
scroll to position [0, 0]
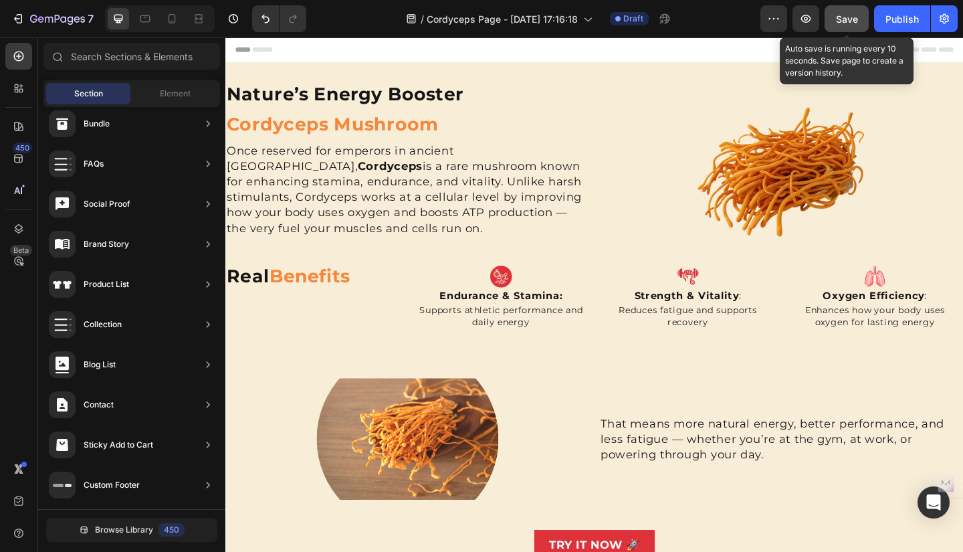
click at [842, 19] on span "Save" at bounding box center [847, 18] width 22 height 11
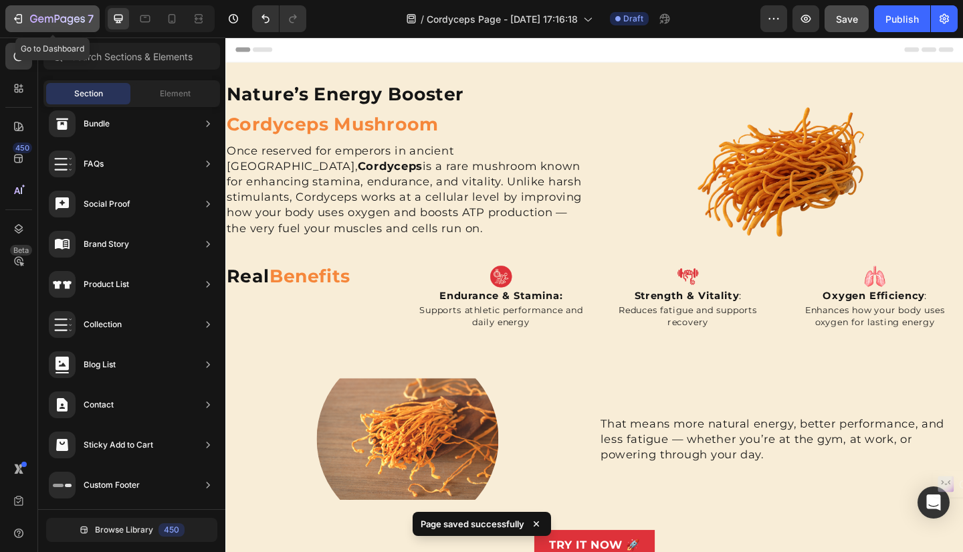
click at [36, 17] on icon "button" at bounding box center [57, 19] width 55 height 11
